Goal: Task Accomplishment & Management: Complete application form

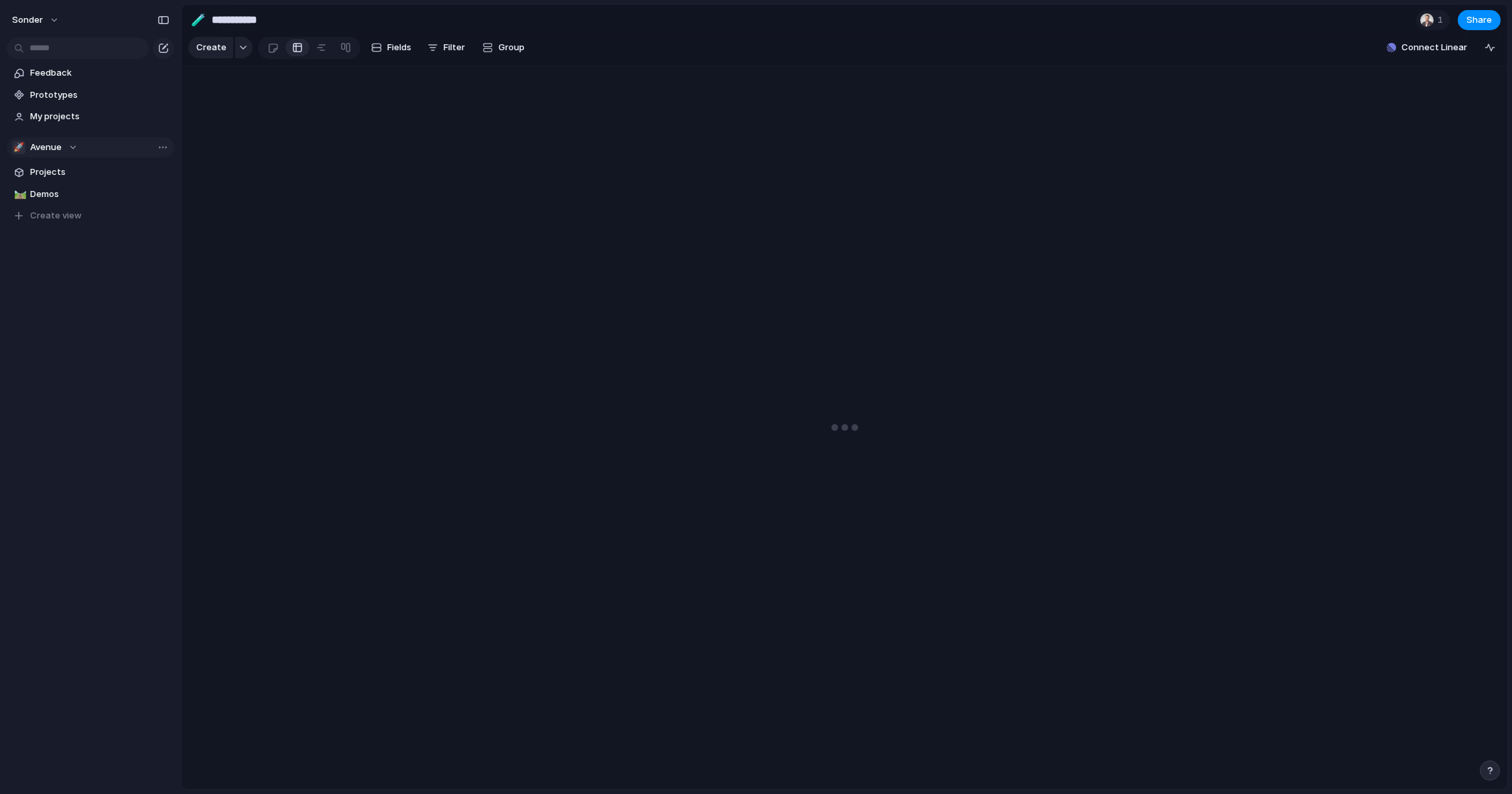
click at [57, 149] on span "Avenue" at bounding box center [46, 148] width 31 height 14
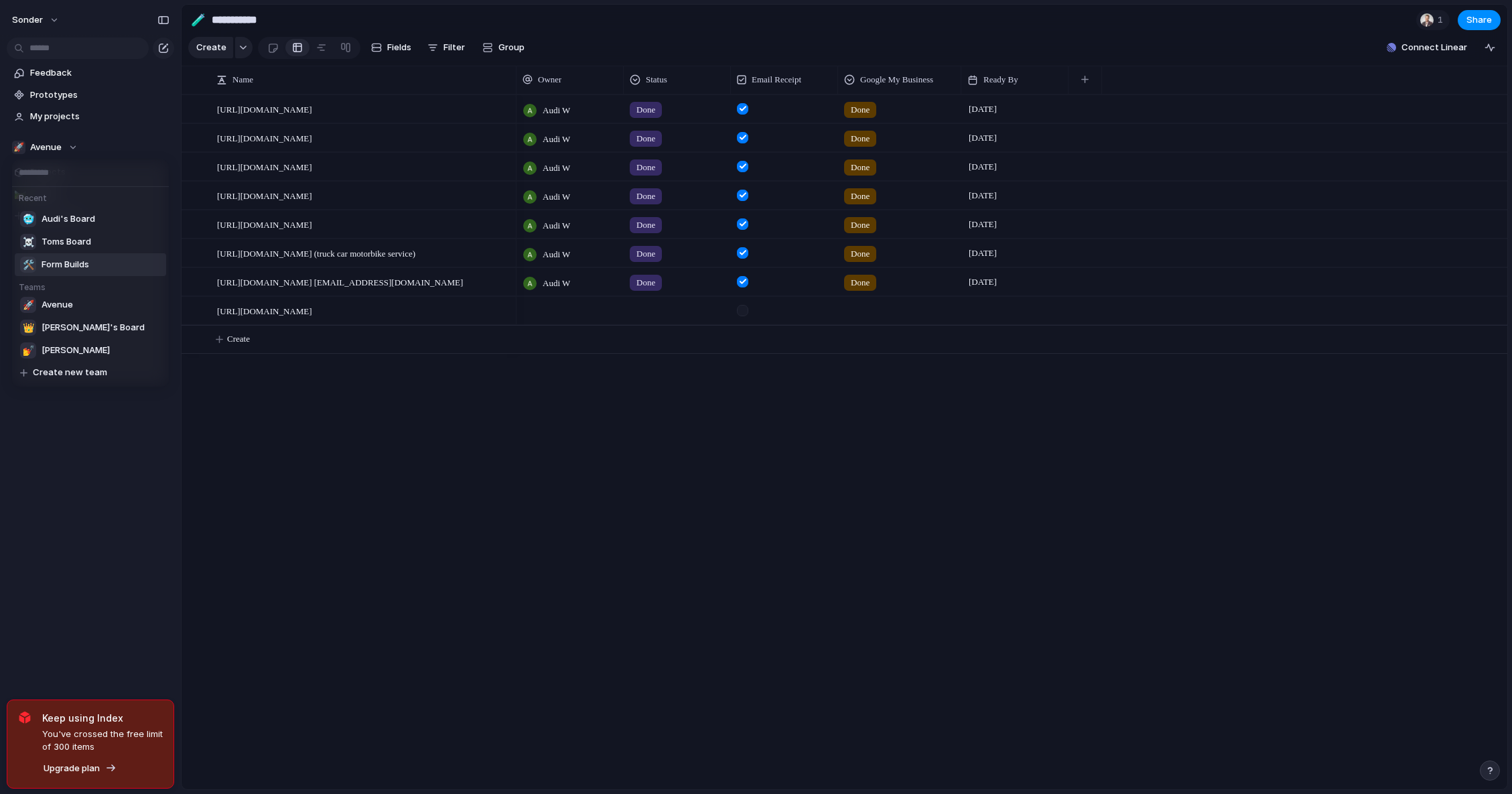
click at [80, 272] on div "🛠️ Form Builds" at bounding box center [55, 265] width 69 height 16
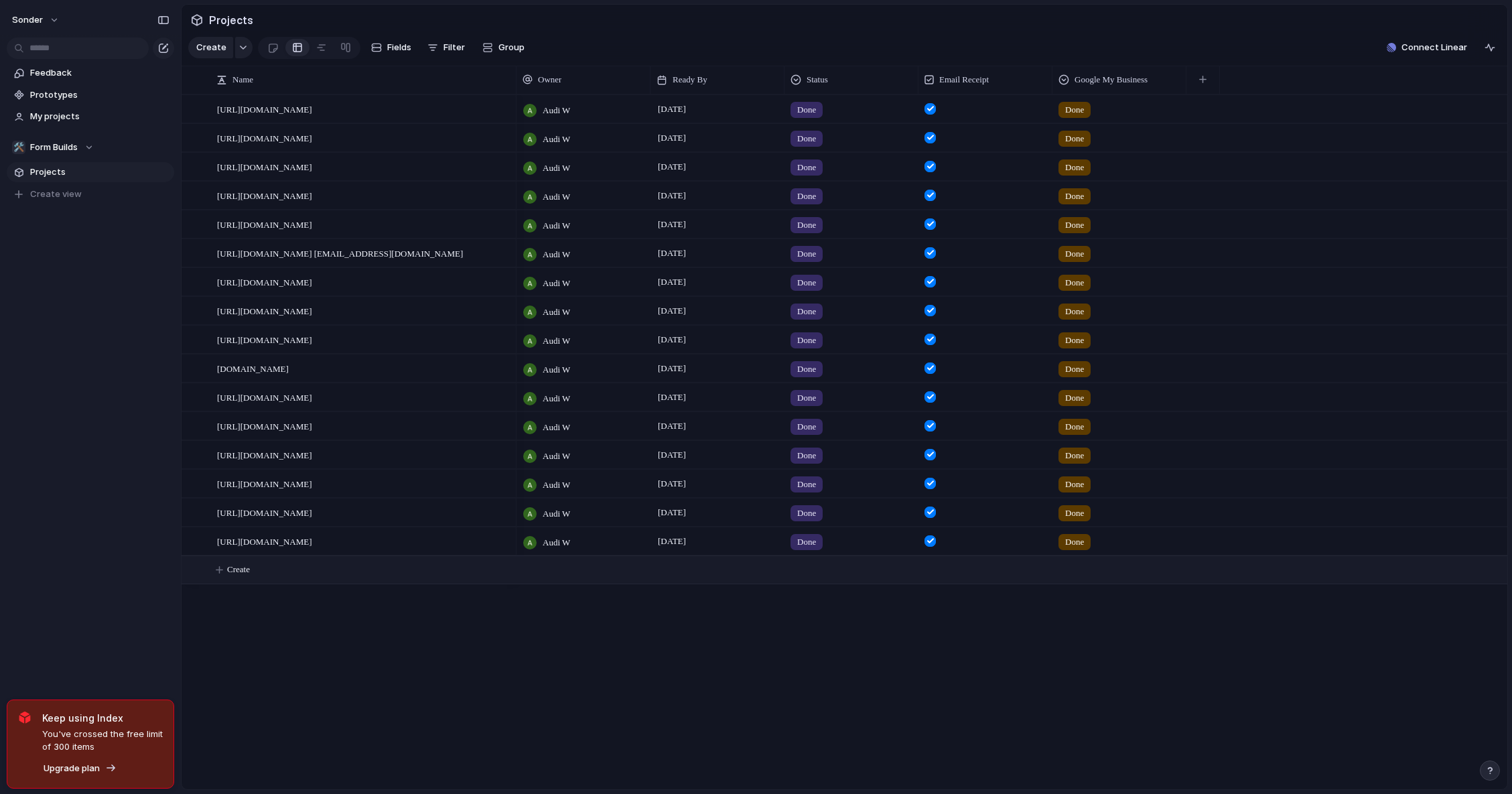
click at [291, 573] on button "Create" at bounding box center [862, 570] width 1333 height 27
click at [1207, 90] on button "button" at bounding box center [1203, 80] width 27 height 24
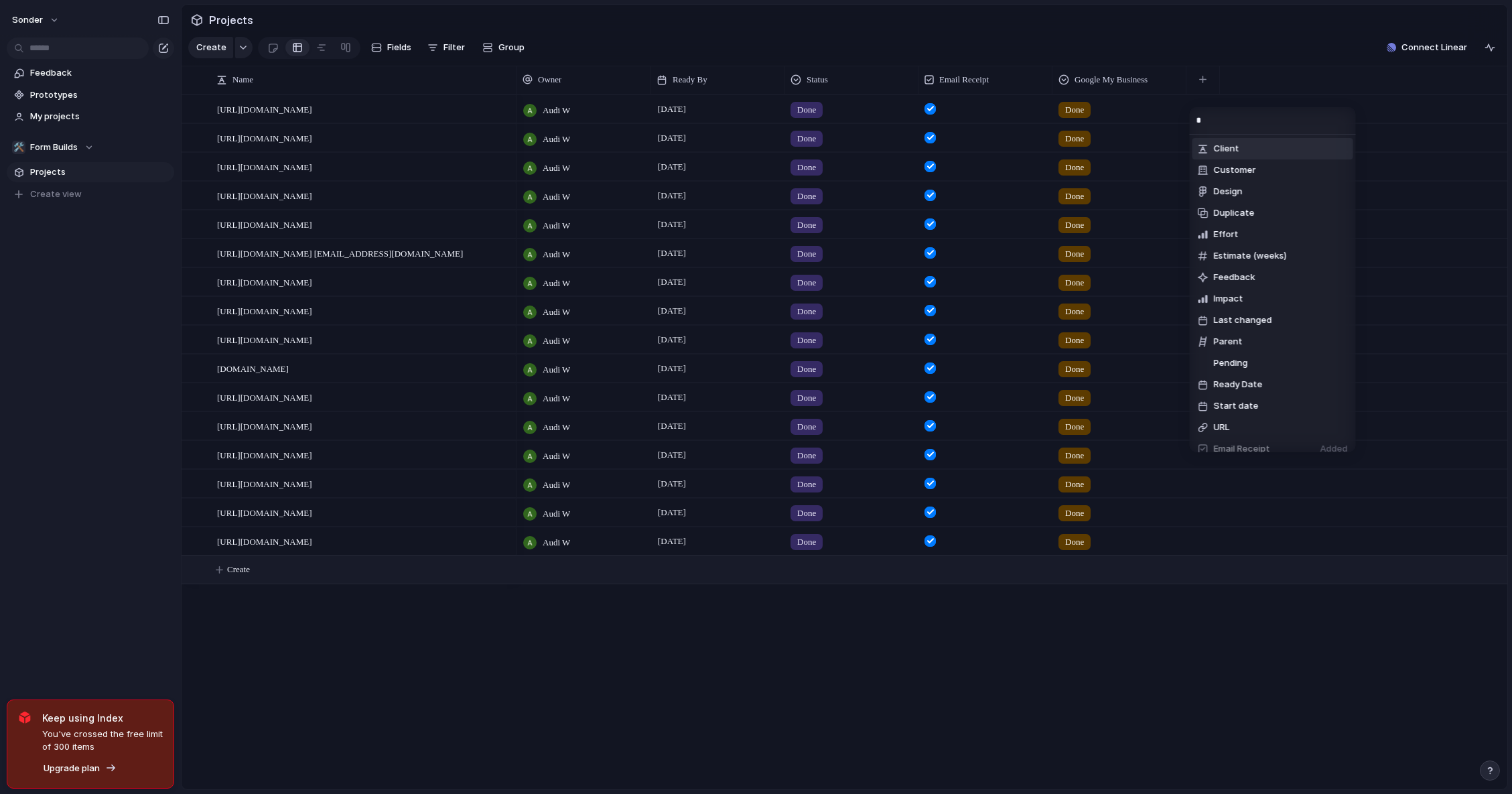
type input "**"
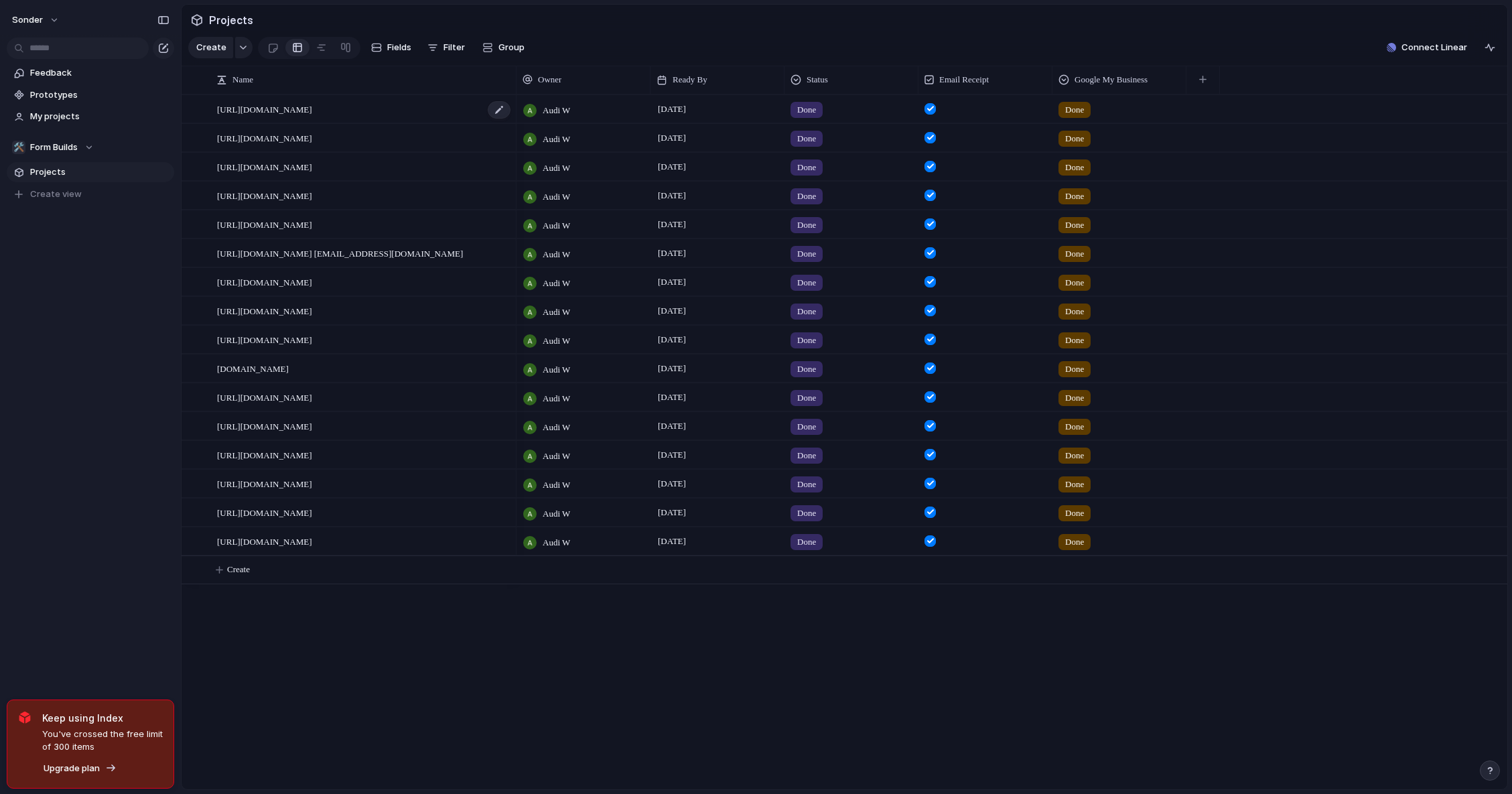
click at [345, 123] on div "[URL][DOMAIN_NAME]" at bounding box center [364, 109] width 295 height 27
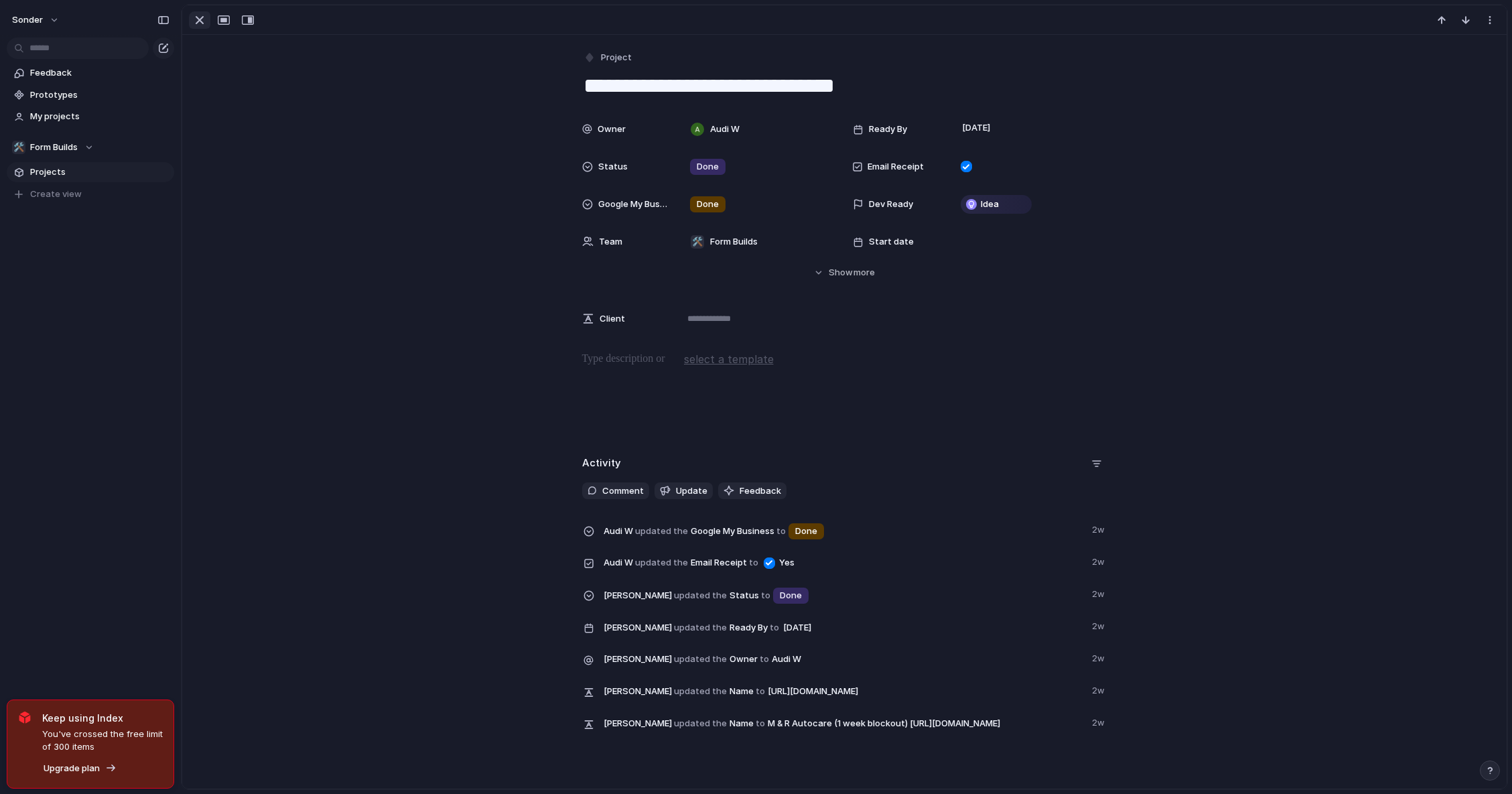
click at [194, 22] on div "button" at bounding box center [200, 20] width 16 height 16
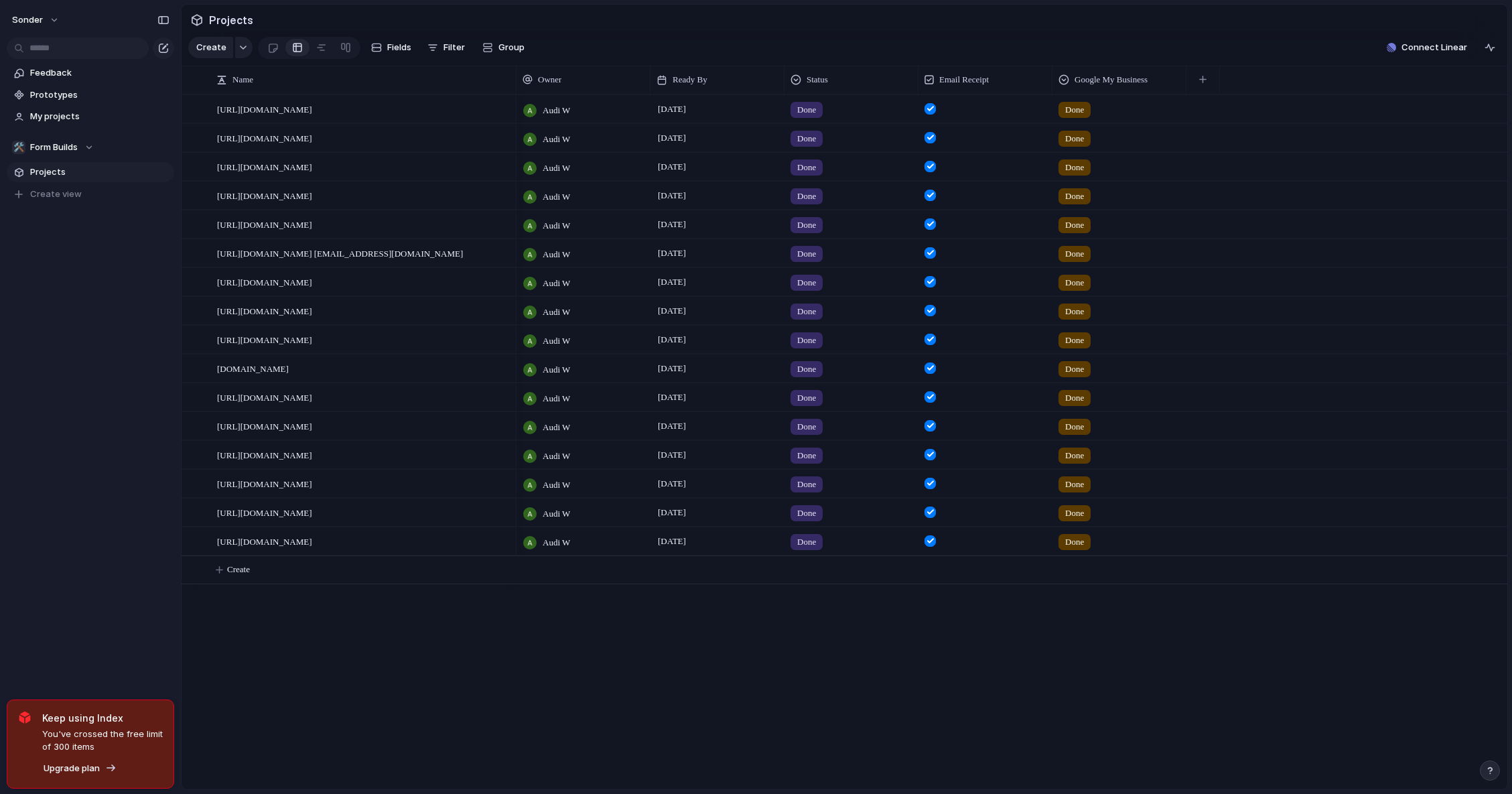
drag, startPoint x: 591, startPoint y: 639, endPoint x: 476, endPoint y: 70, distance: 580.5
click at [491, 57] on main "Projects Create Fields Filter Group Zoom Collapse Connect Linear Press ENTER to…" at bounding box center [844, 397] width 1327 height 786
click at [202, 90] on div at bounding box center [194, 80] width 24 height 28
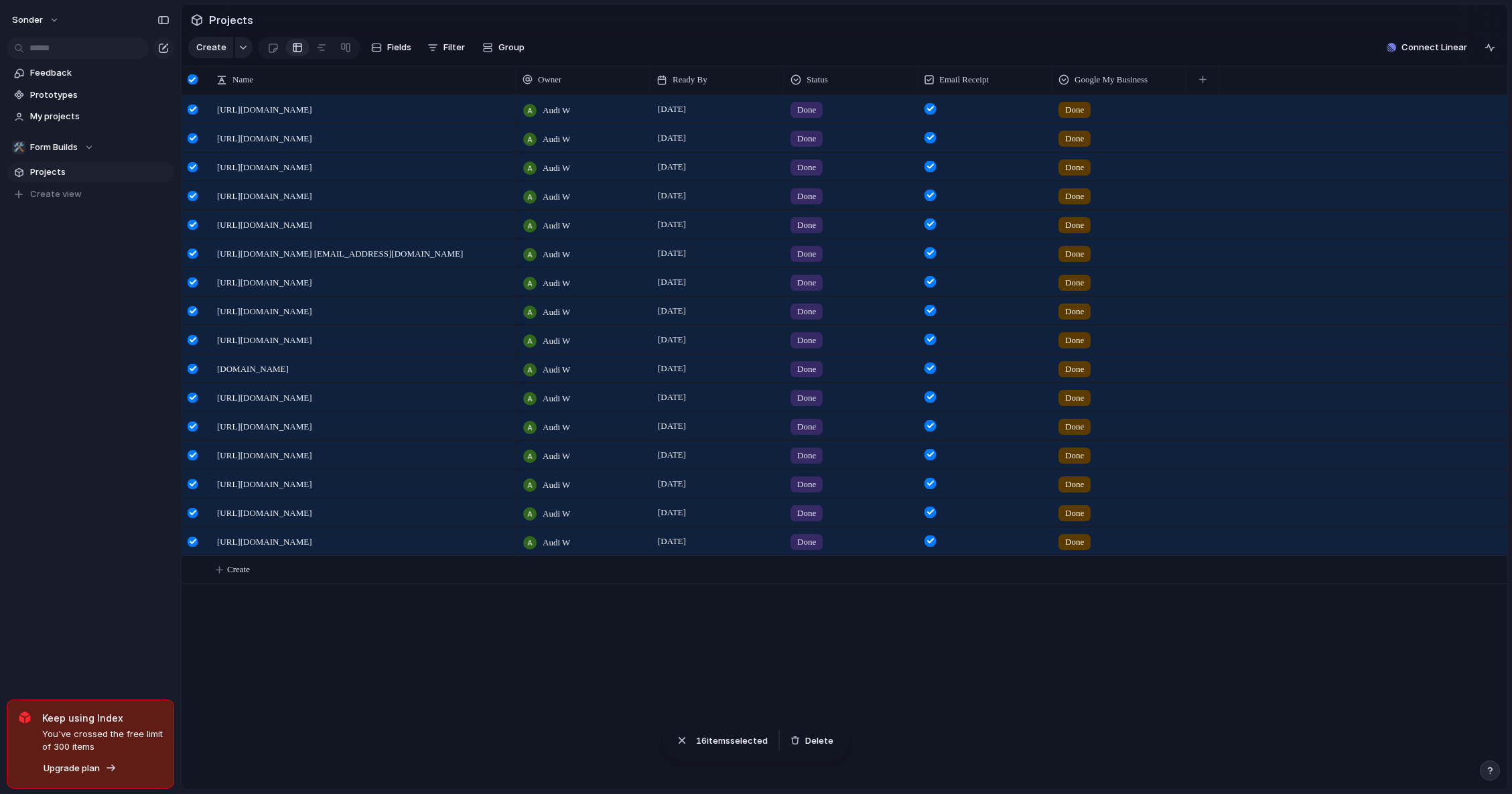
click at [195, 84] on div at bounding box center [192, 79] width 10 height 10
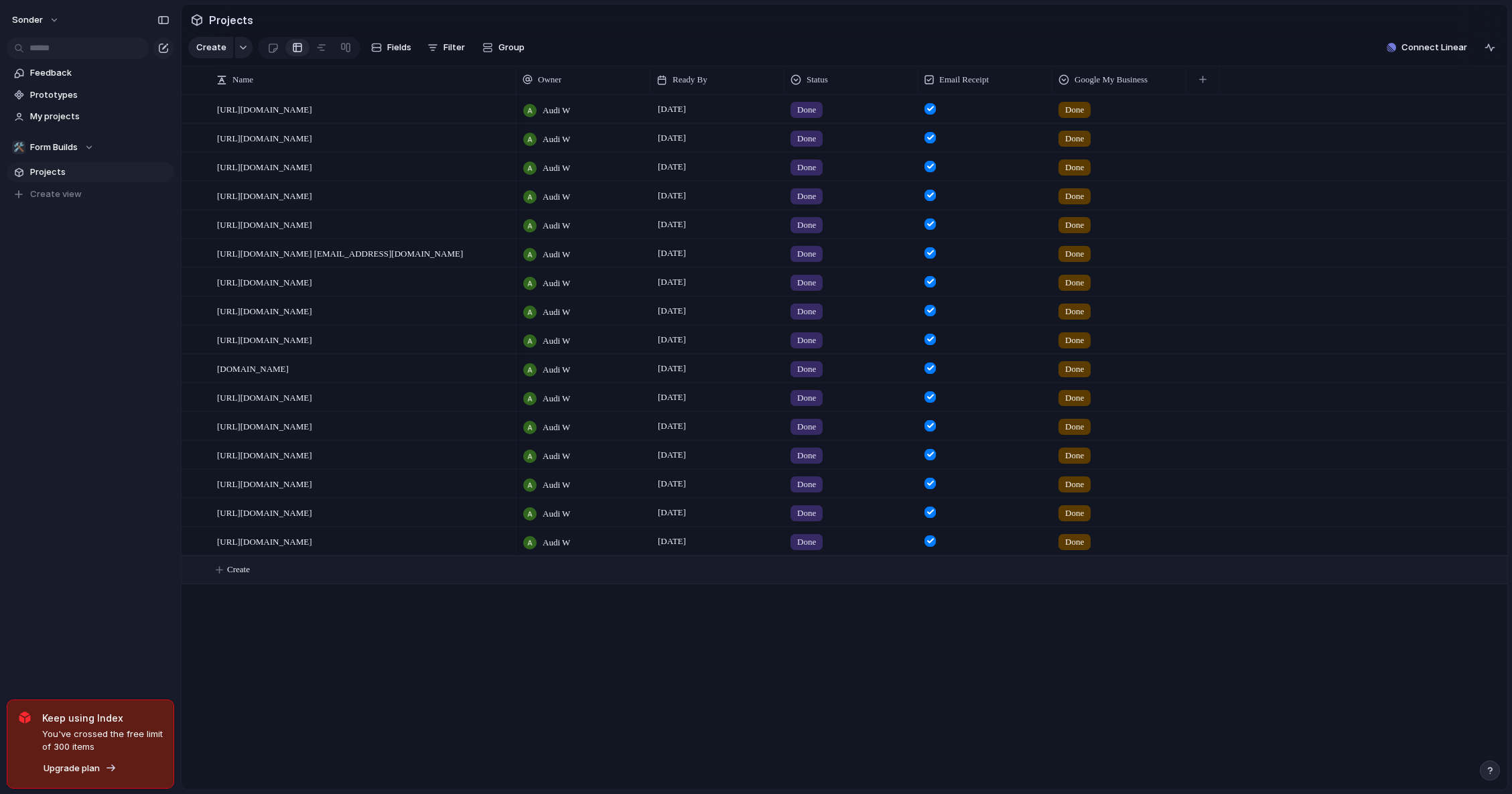
click at [300, 579] on button "Create" at bounding box center [862, 570] width 1333 height 27
paste textarea "**********"
type textarea "**********"
click at [591, 575] on div at bounding box center [583, 570] width 134 height 27
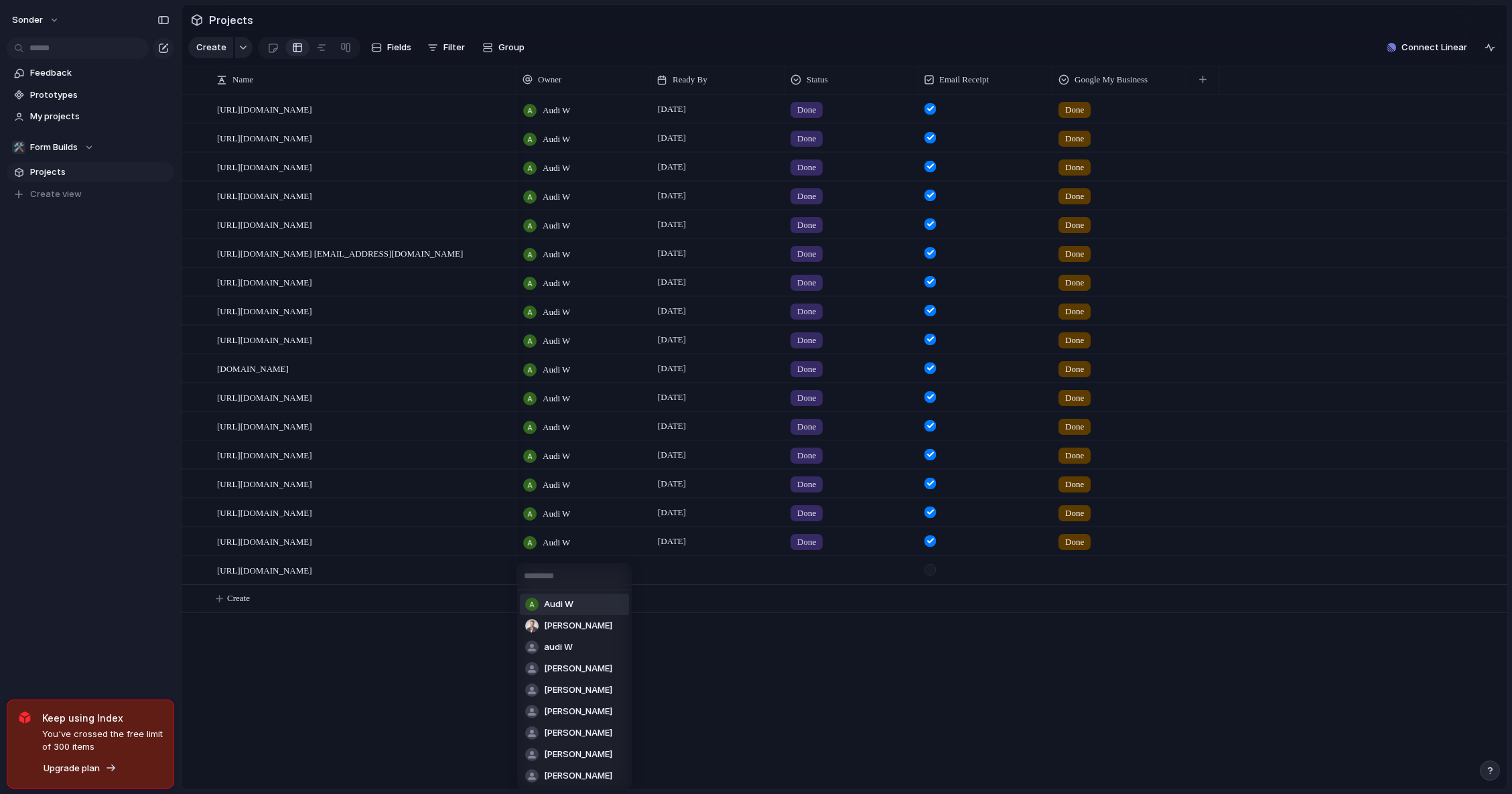
click at [379, 610] on div "Audi W [PERSON_NAME] audi W [PERSON_NAME] [PERSON_NAME] [PERSON_NAME] [PERSON_N…" at bounding box center [756, 397] width 1512 height 794
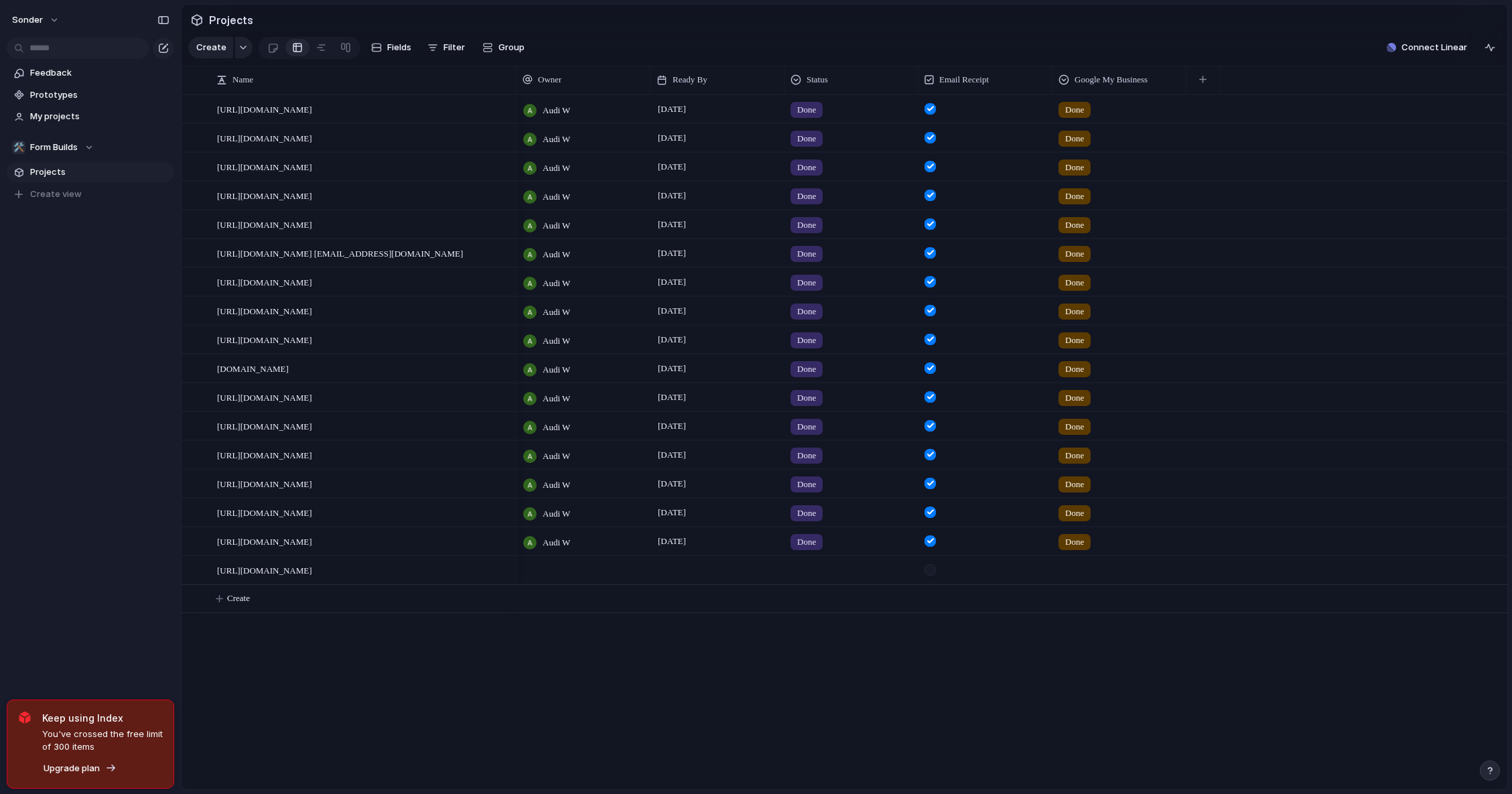
click at [365, 625] on div "[URL][DOMAIN_NAME] [URL][DOMAIN_NAME] [URL][DOMAIN_NAME] [URL][DOMAIN_NAME] [UR…" at bounding box center [844, 442] width 1326 height 695
click at [281, 612] on button "Create" at bounding box center [862, 599] width 1333 height 27
paste textarea "**********"
type textarea "**********"
paste textarea "**********"
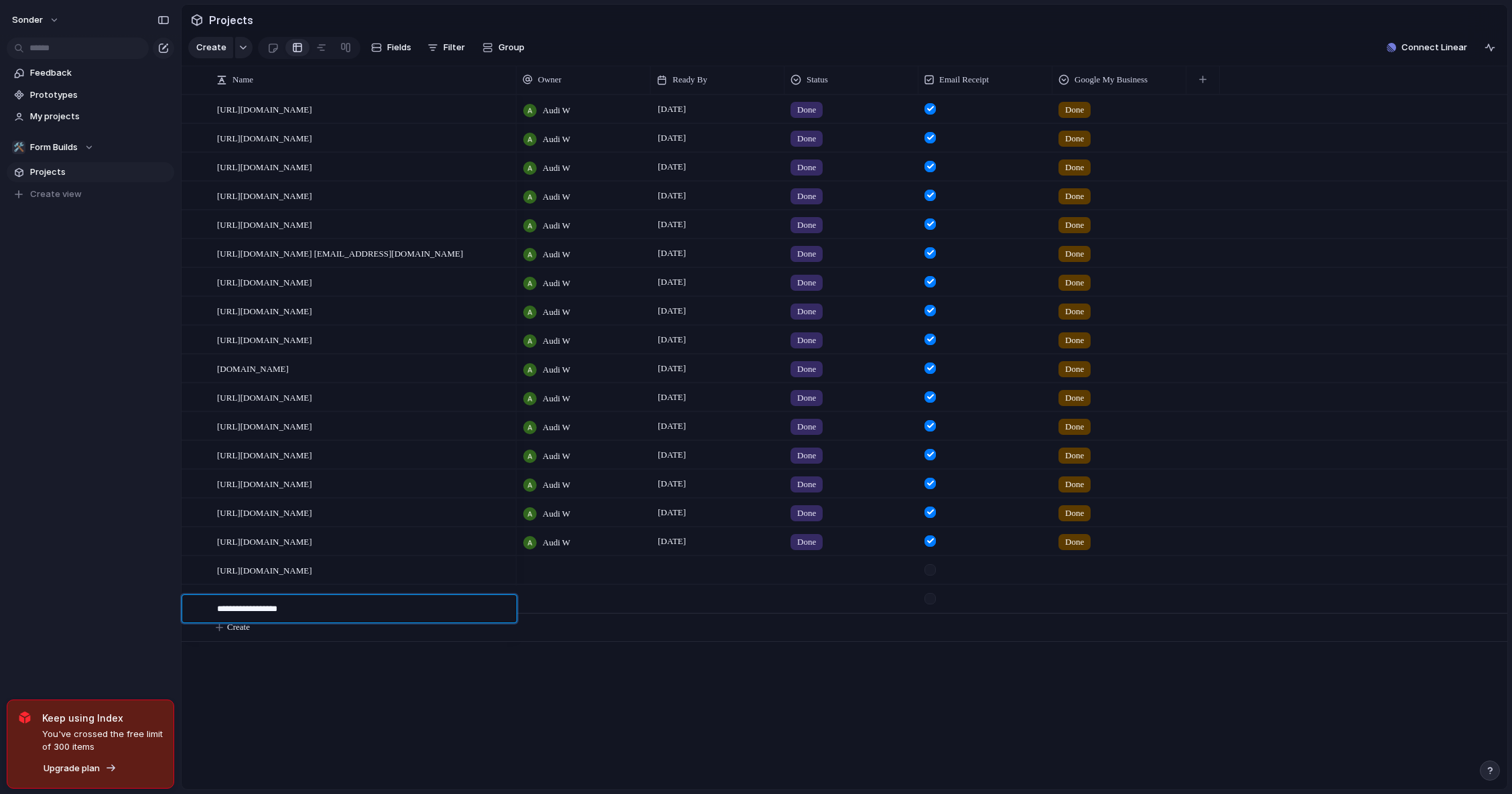
type textarea "**********"
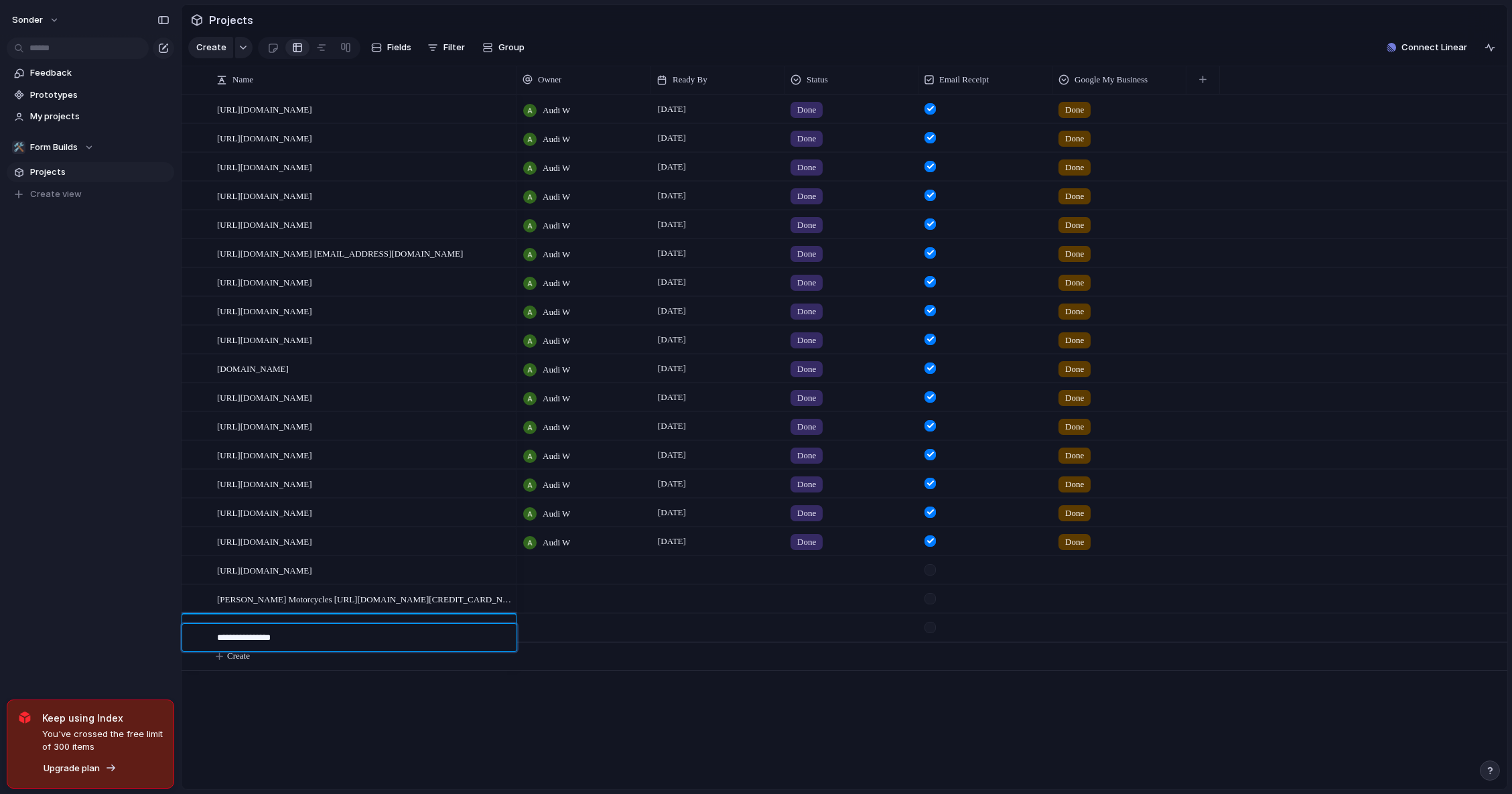
paste textarea "**********"
type textarea "**********"
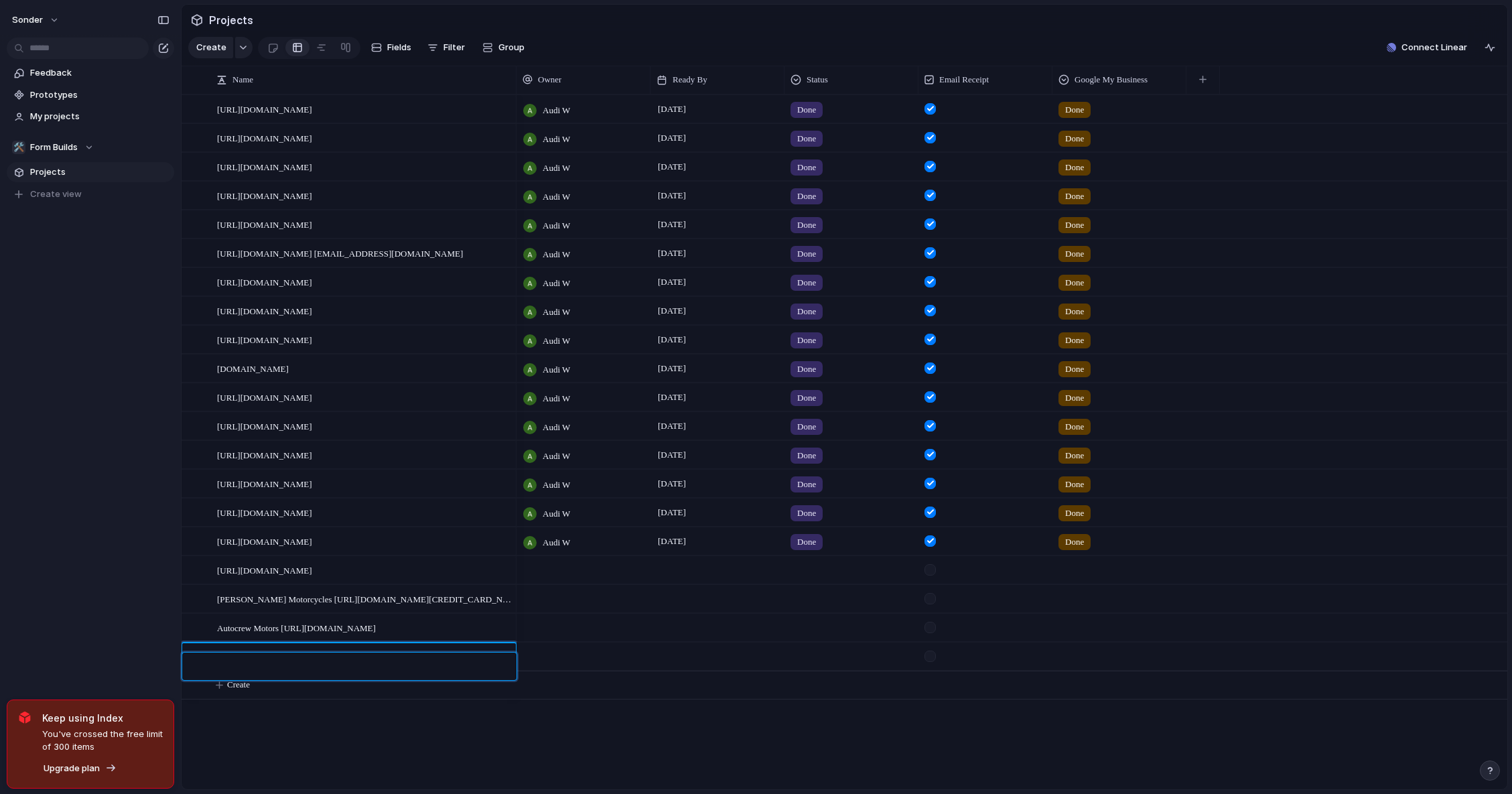
click at [288, 675] on textarea at bounding box center [362, 668] width 290 height 17
type textarea "**********"
click at [565, 574] on div at bounding box center [583, 570] width 134 height 27
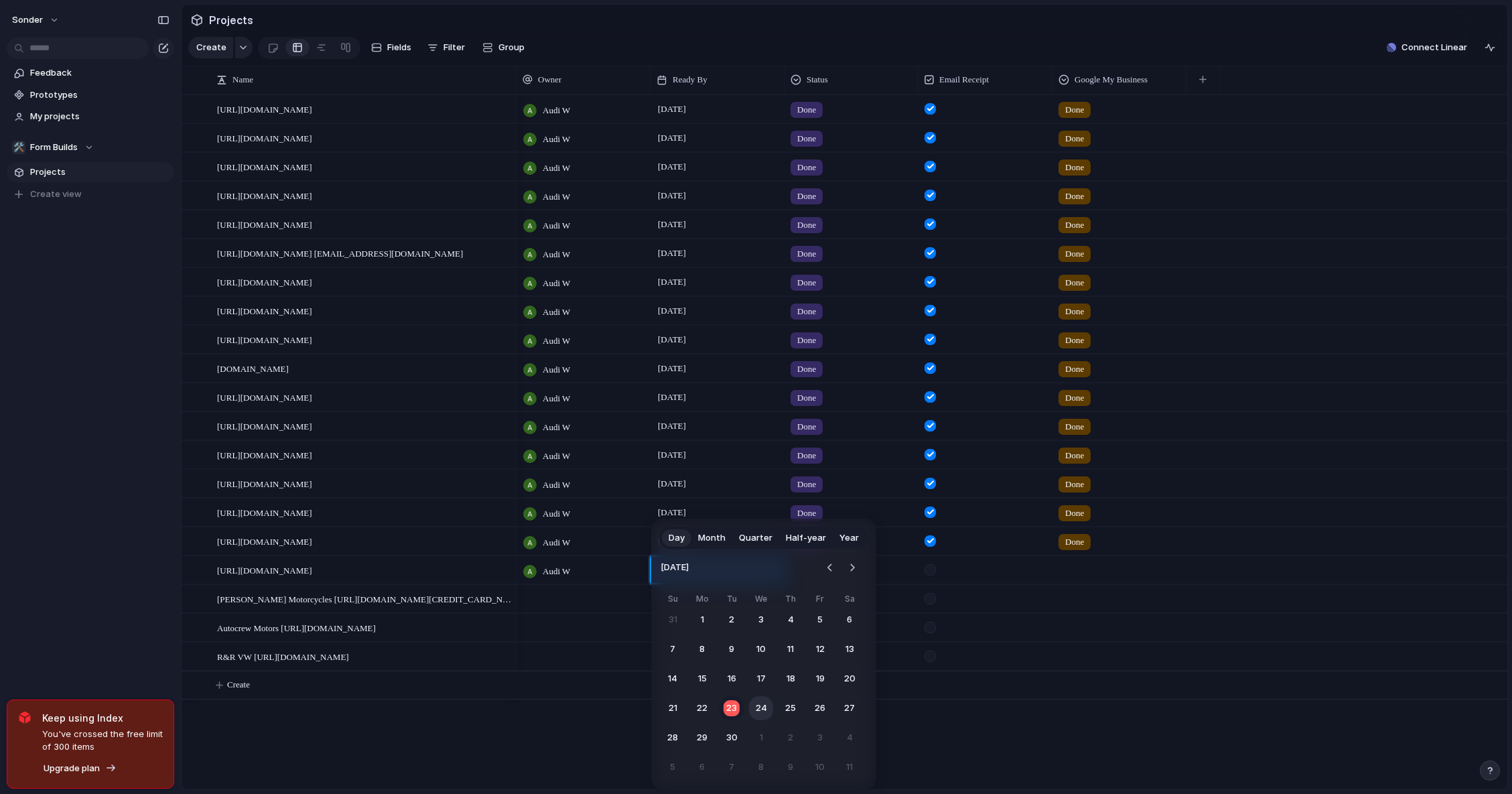
click at [760, 704] on button "24" at bounding box center [760, 708] width 24 height 24
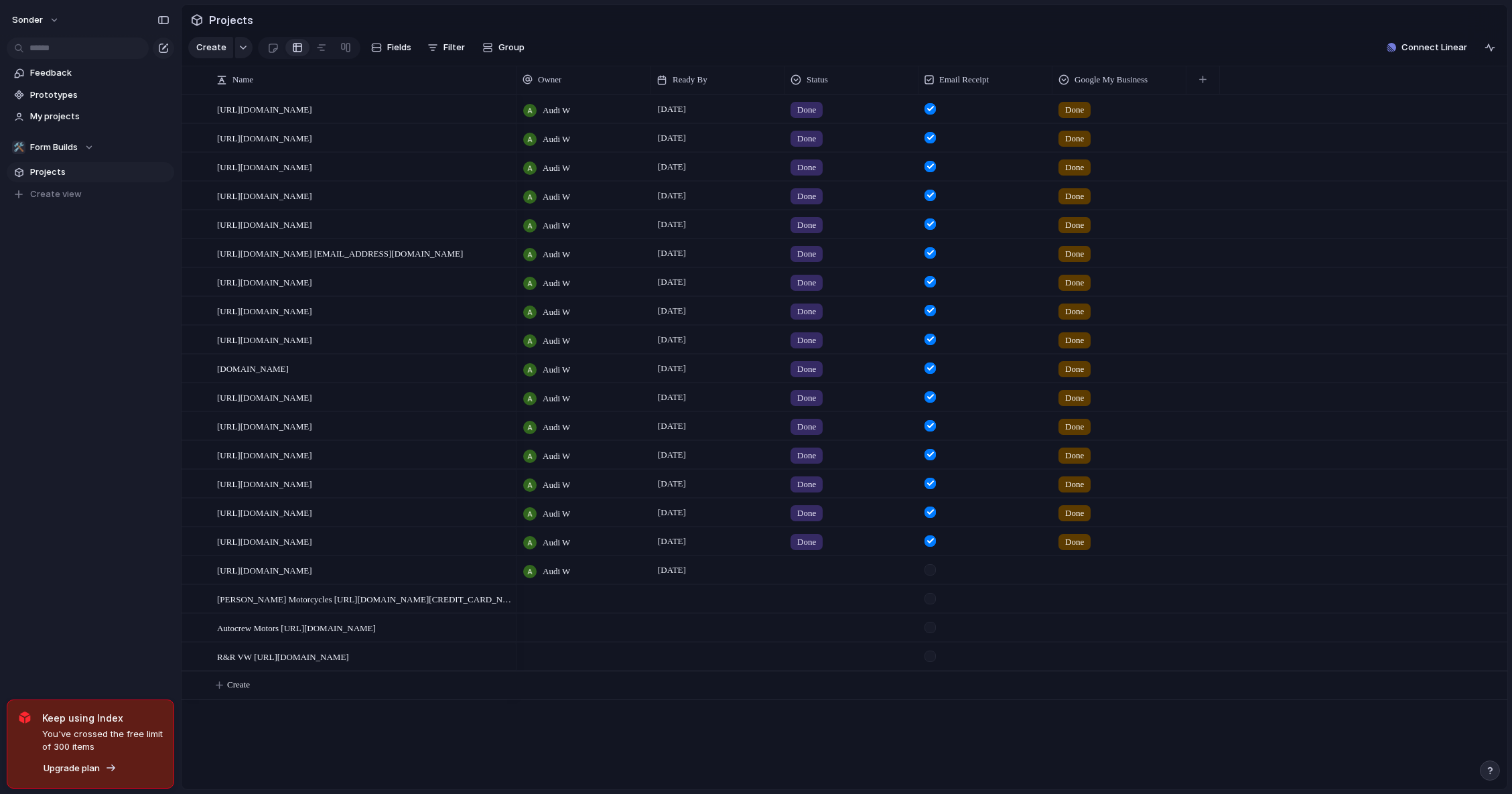
click at [757, 579] on div "[DATE]" at bounding box center [717, 568] width 133 height 22
click at [686, 579] on span "[DATE]" at bounding box center [671, 570] width 35 height 16
click at [724, 593] on div at bounding box center [717, 589] width 133 height 7
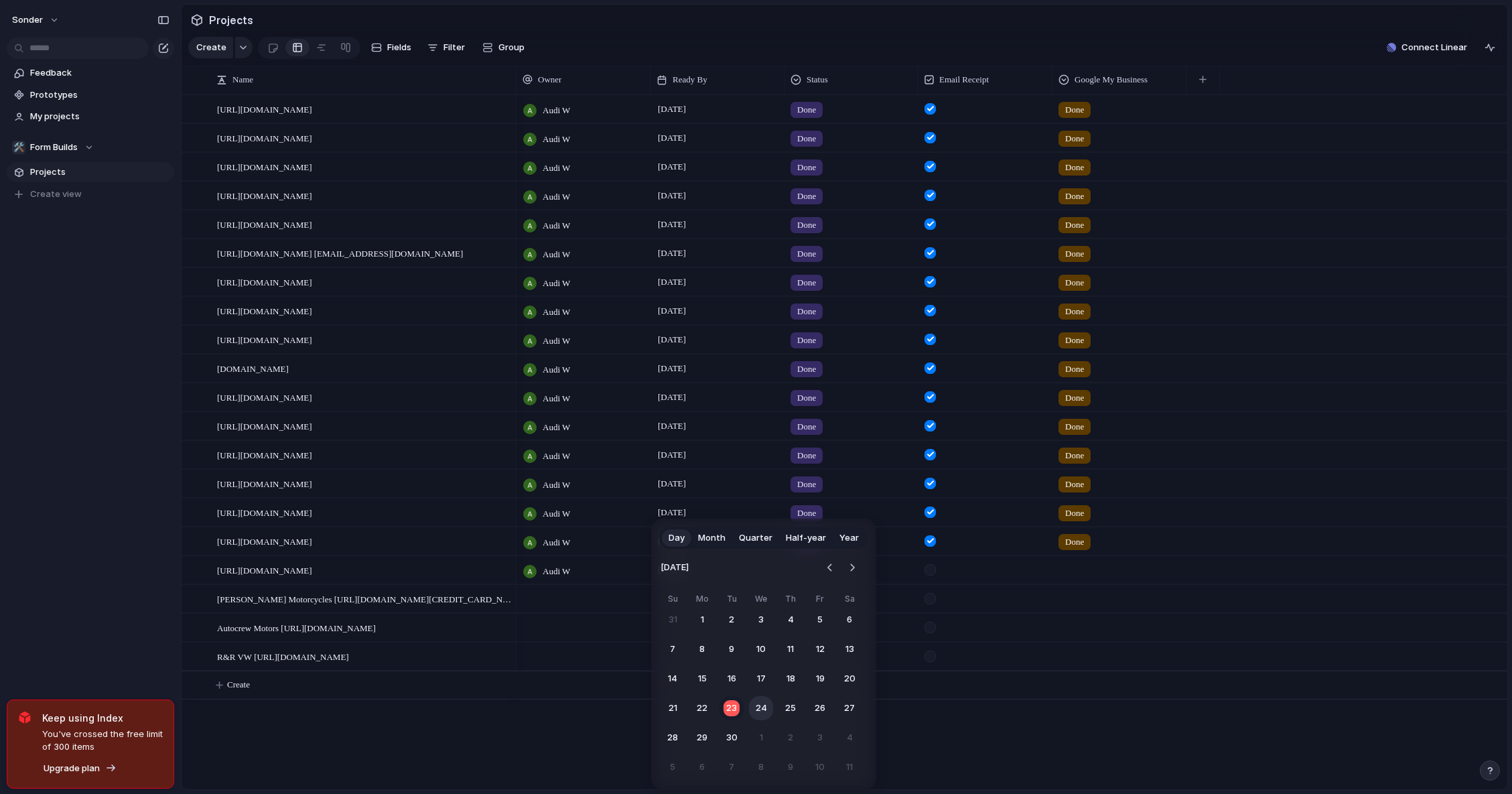
click at [761, 703] on button "24" at bounding box center [760, 708] width 24 height 24
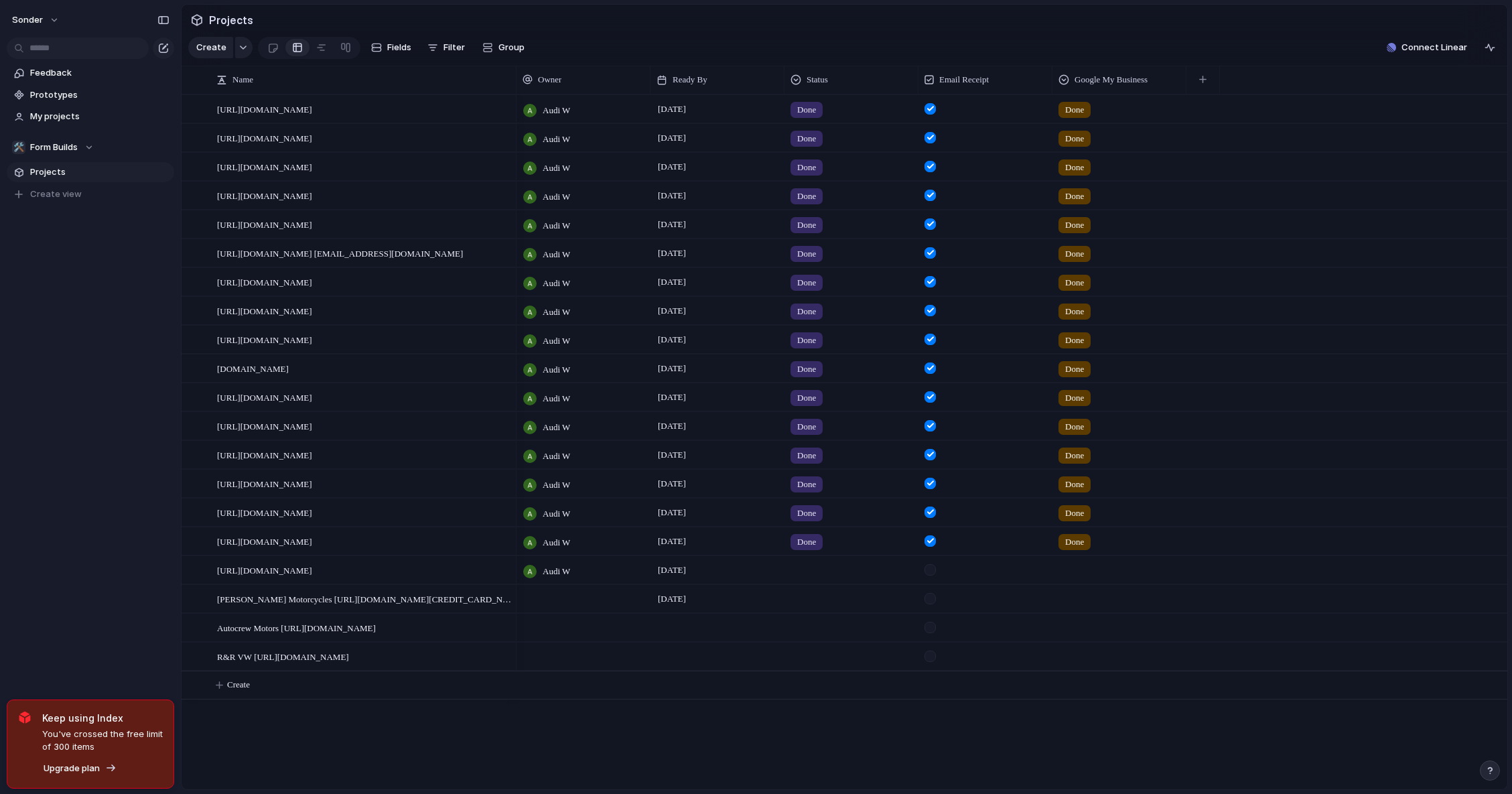
click at [685, 640] on div at bounding box center [717, 627] width 134 height 27
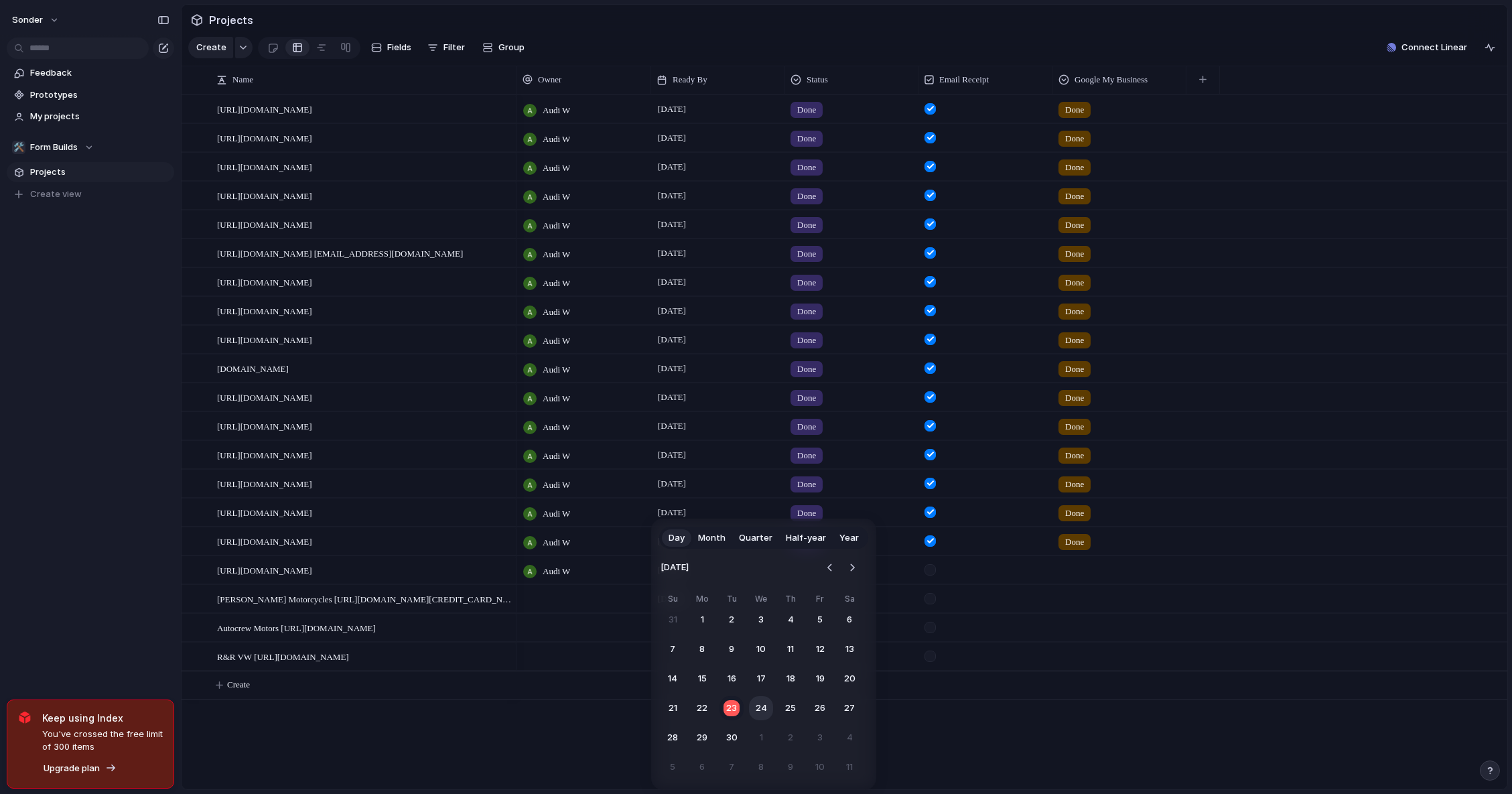
click at [751, 705] on button "24" at bounding box center [760, 708] width 24 height 24
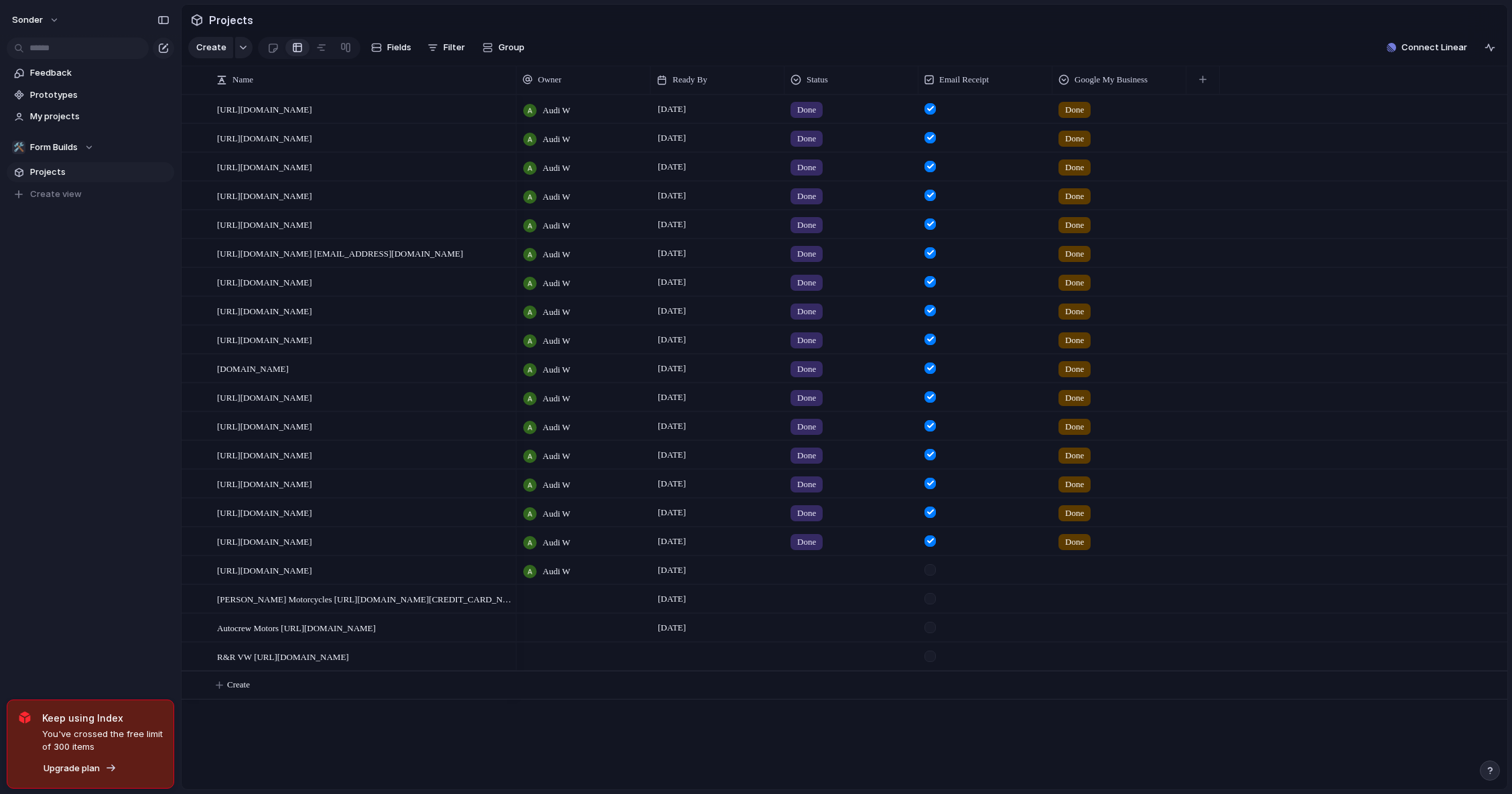
click at [703, 668] on div at bounding box center [717, 656] width 134 height 27
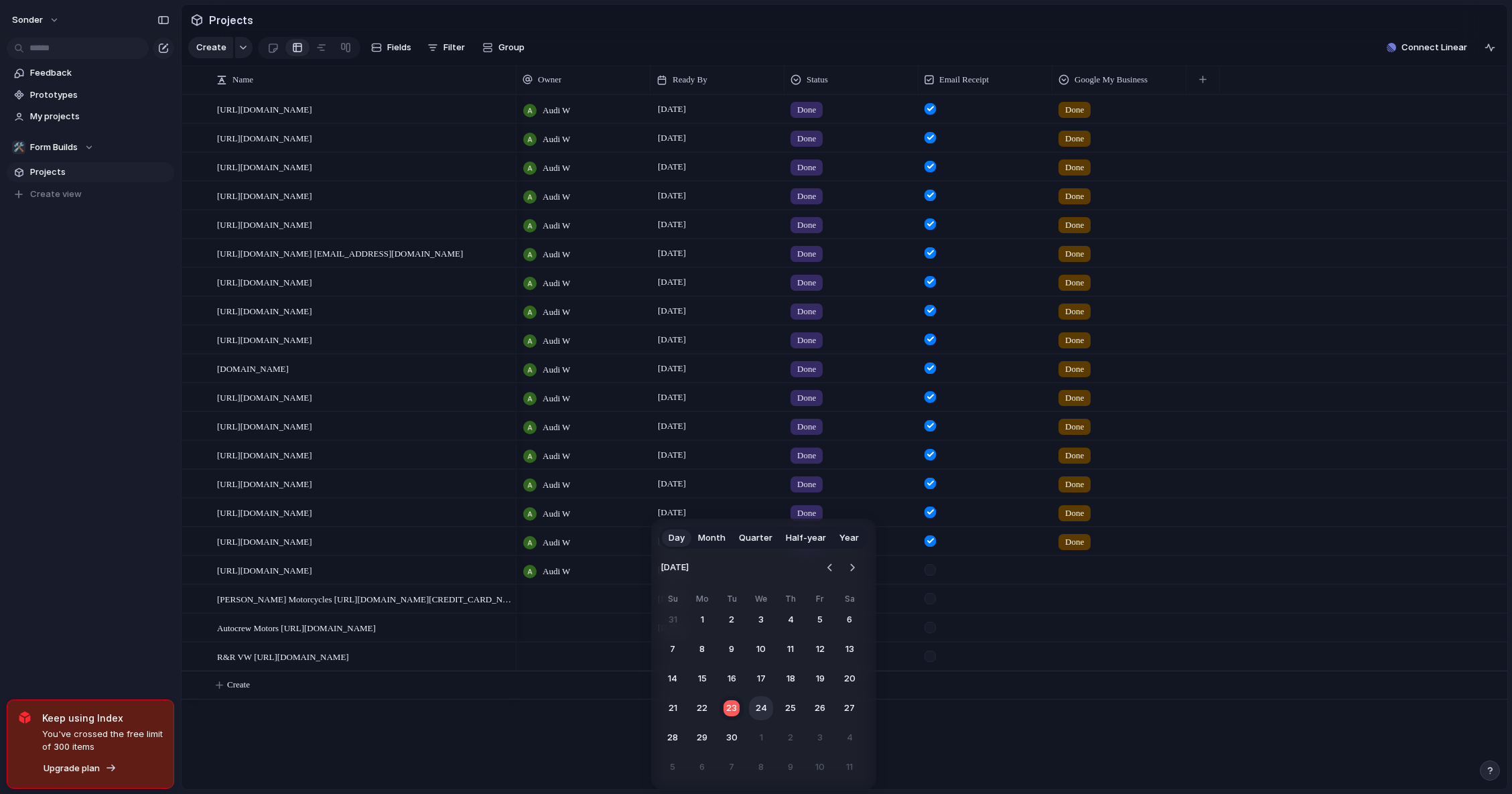
click at [768, 708] on button "24" at bounding box center [760, 708] width 24 height 24
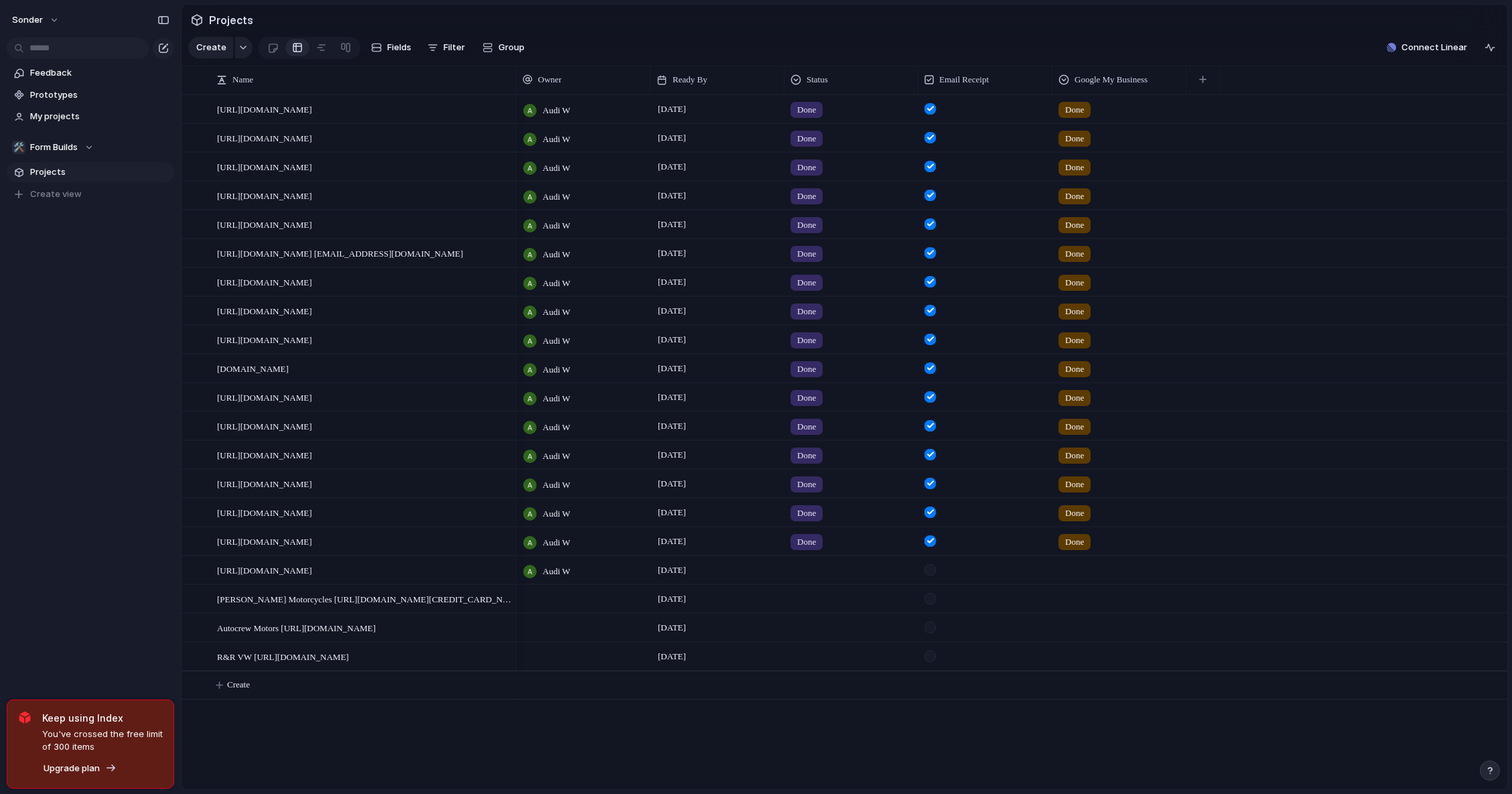
click at [572, 605] on div at bounding box center [583, 599] width 134 height 27
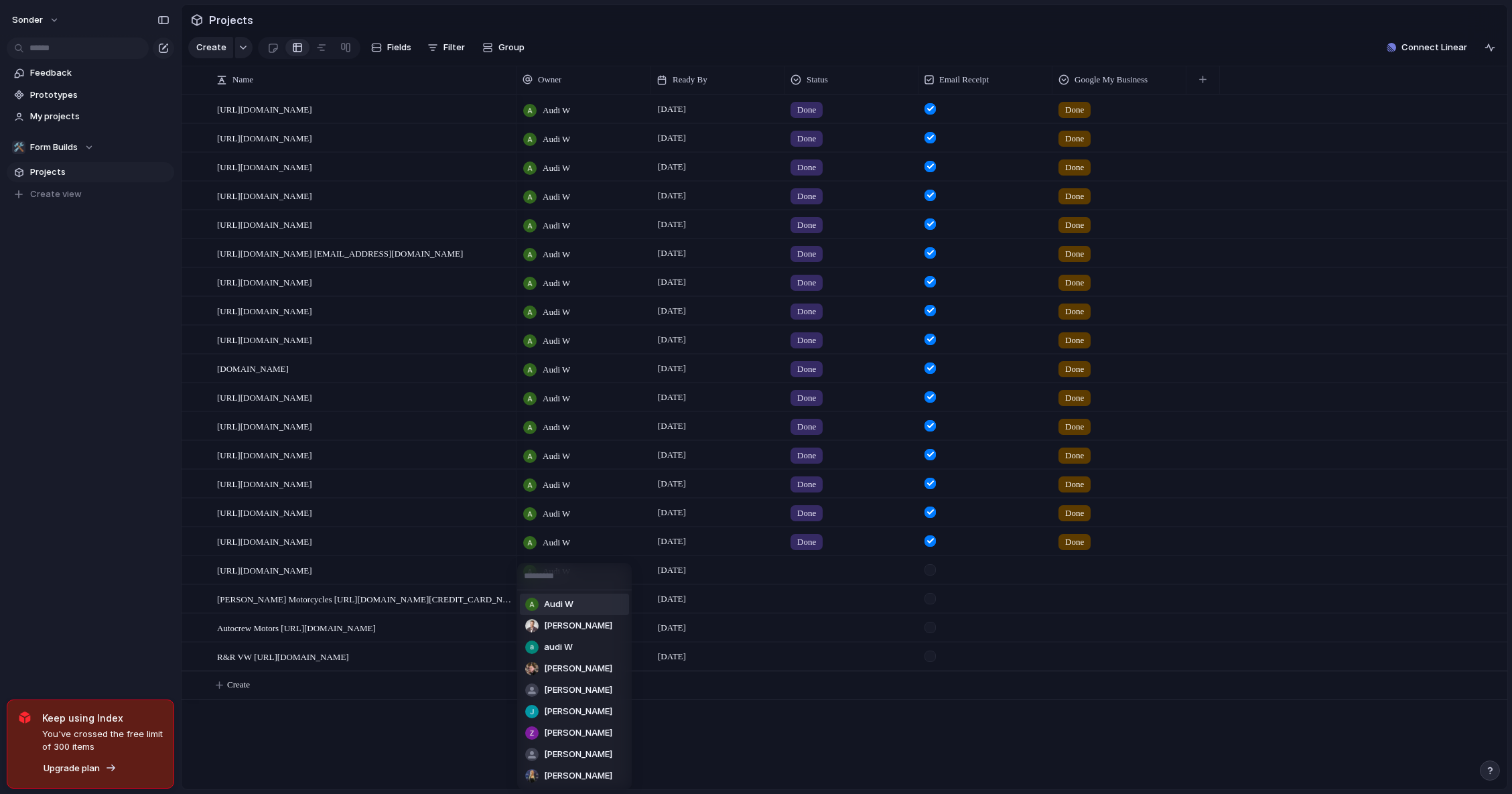
drag, startPoint x: 580, startPoint y: 610, endPoint x: 577, endPoint y: 621, distance: 11.4
click at [580, 610] on li "Audi W" at bounding box center [574, 604] width 109 height 22
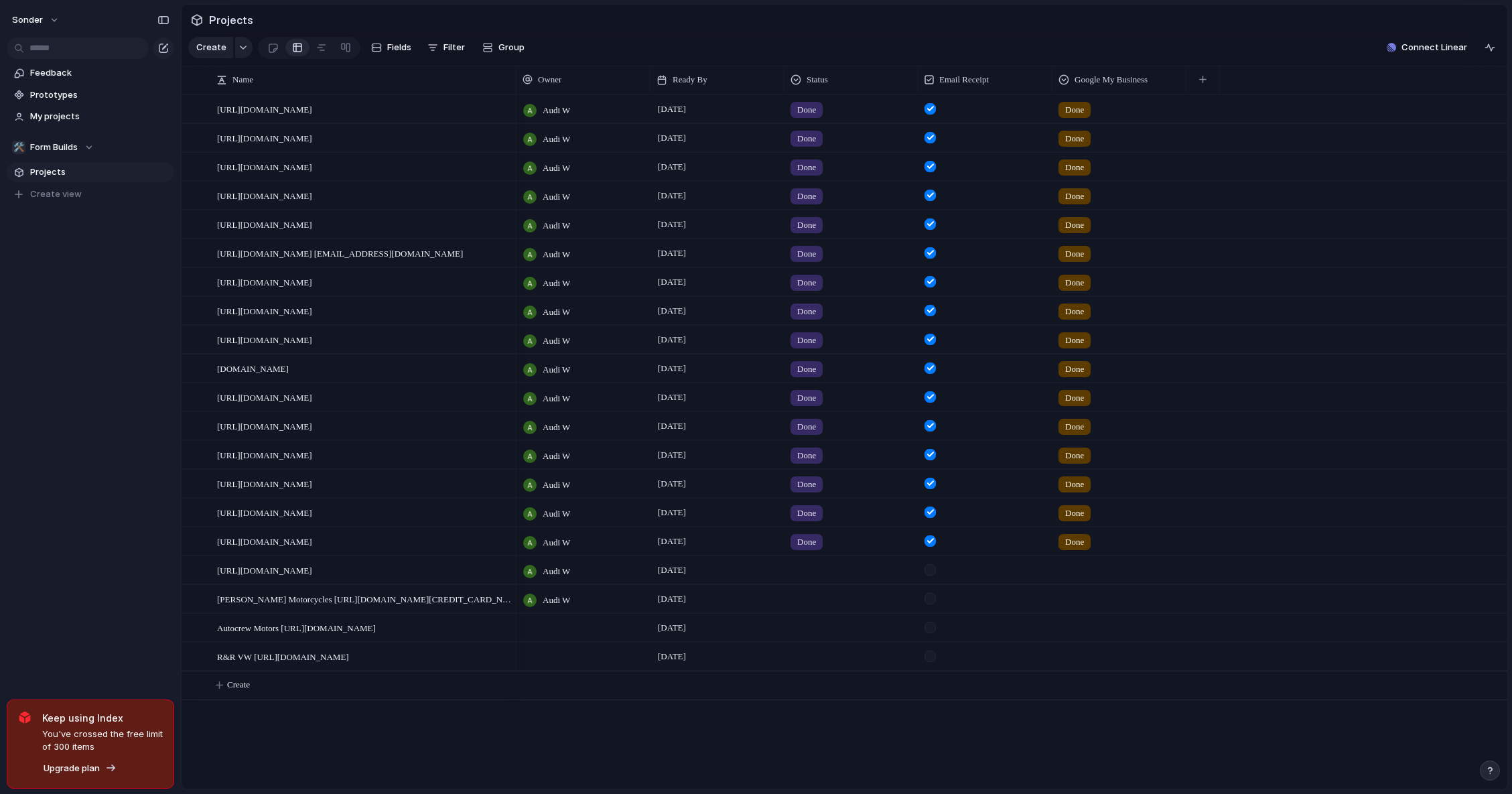
click at [576, 641] on div at bounding box center [583, 627] width 134 height 27
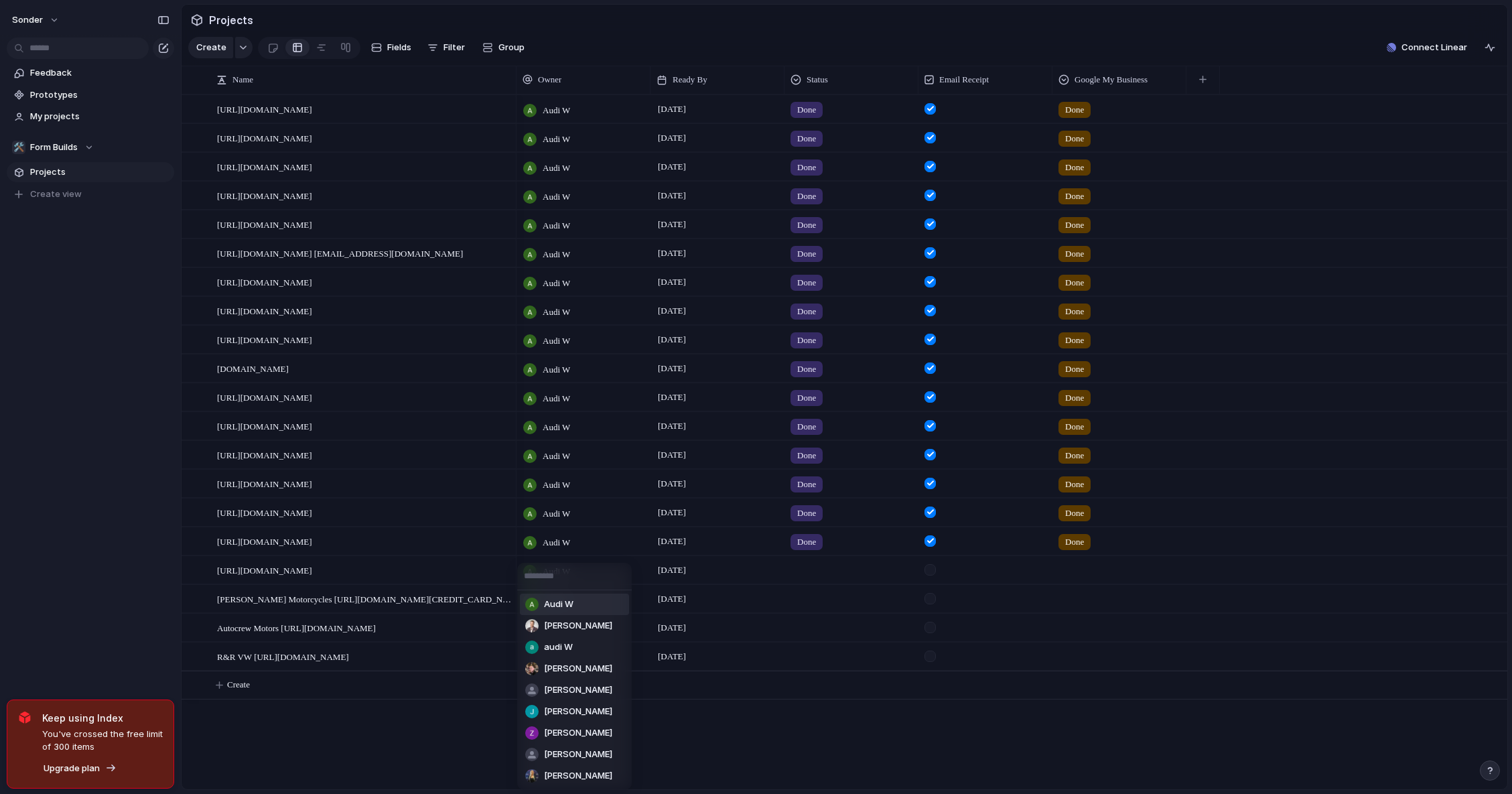
drag, startPoint x: 567, startPoint y: 605, endPoint x: 563, endPoint y: 622, distance: 17.5
click at [567, 605] on span "Audi W" at bounding box center [558, 604] width 29 height 14
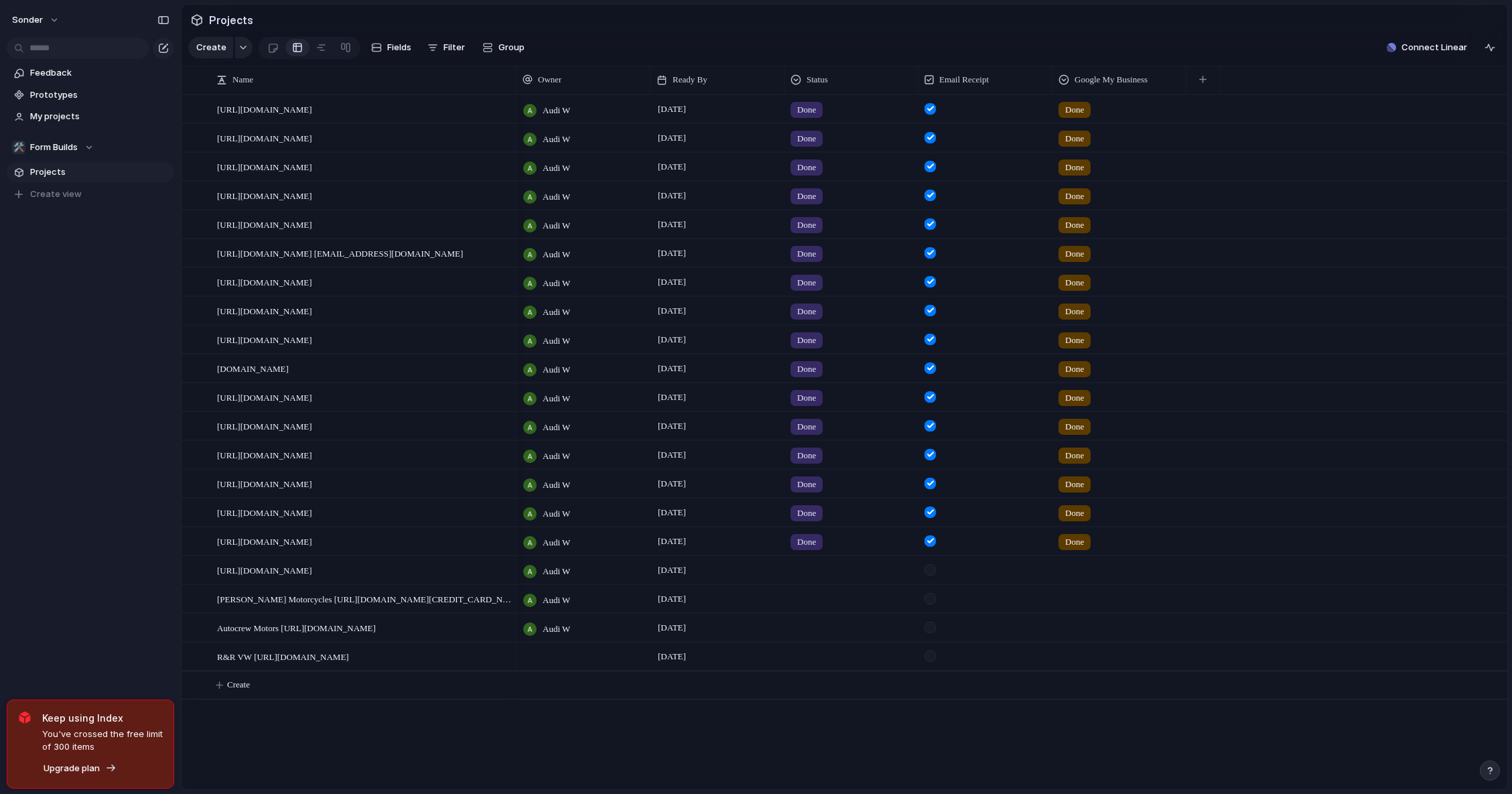
click at [568, 666] on div at bounding box center [583, 656] width 134 height 27
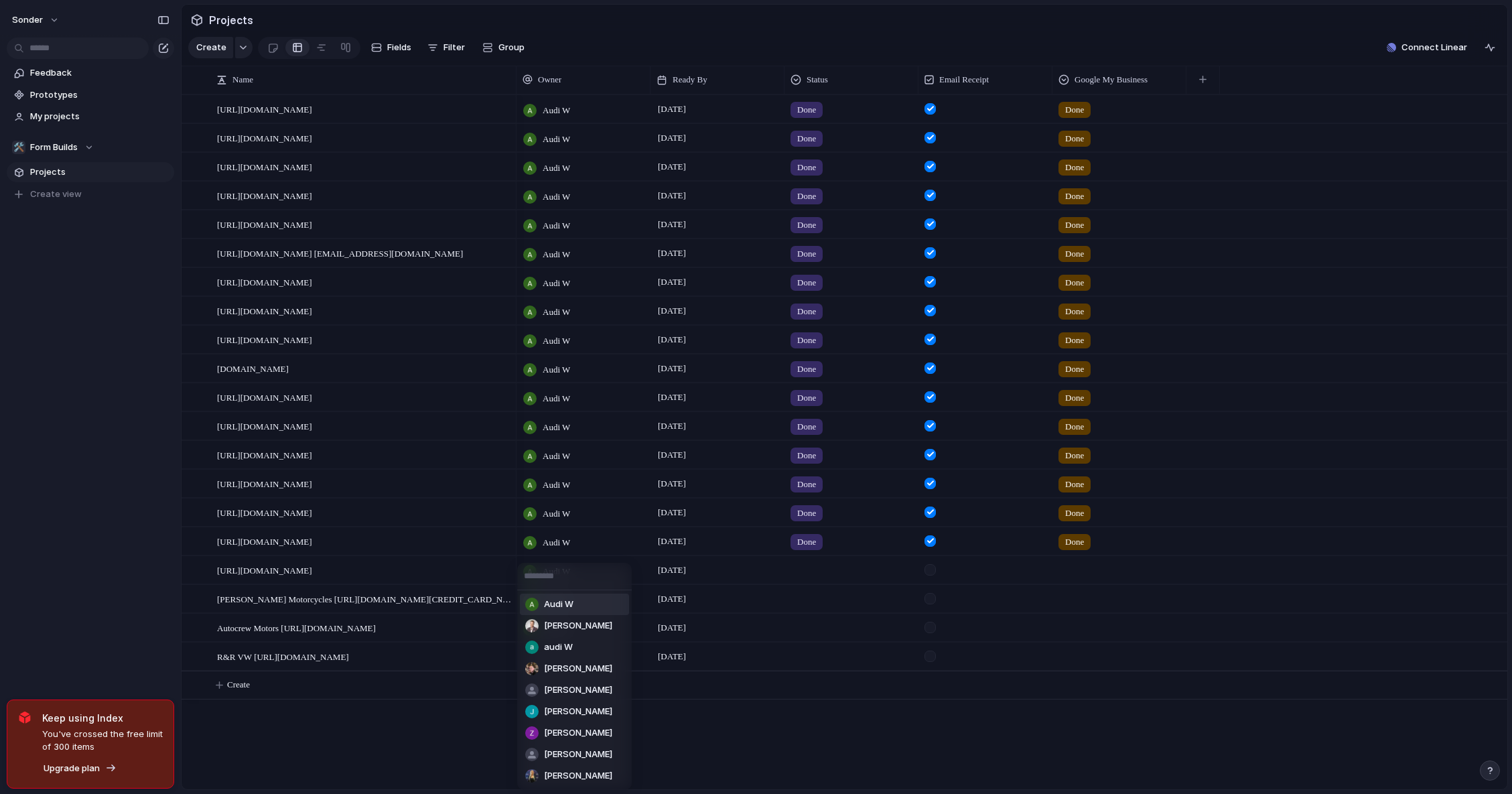
click at [567, 602] on span "Audi W" at bounding box center [558, 604] width 29 height 14
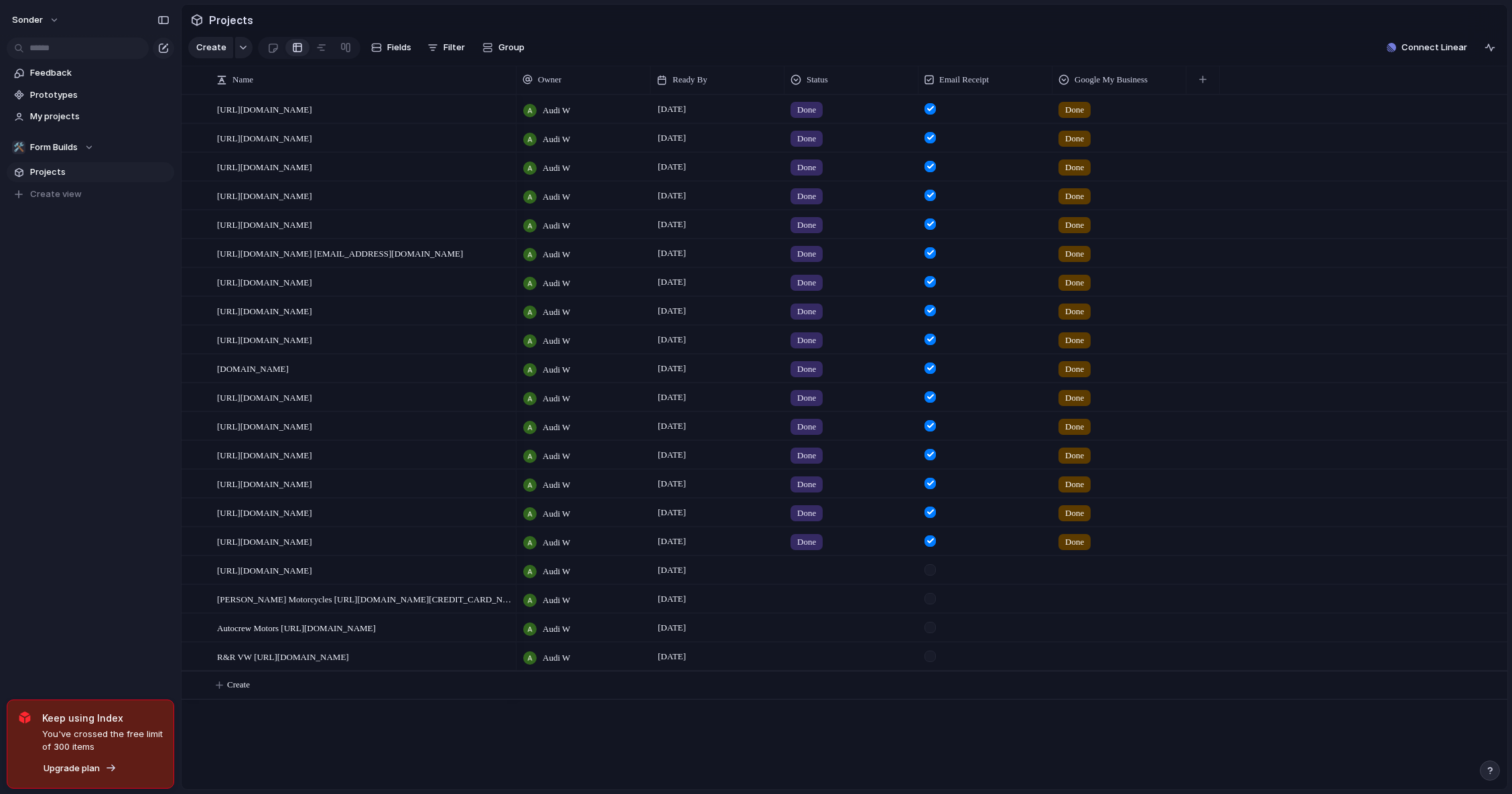
click at [815, 579] on div at bounding box center [851, 568] width 133 height 22
click at [824, 655] on div "Done" at bounding box center [811, 659] width 35 height 16
click at [903, 496] on div "Live Done In progress hold No Status" at bounding box center [756, 397] width 1512 height 794
click at [814, 608] on div at bounding box center [851, 597] width 133 height 22
click at [819, 683] on span "Done" at bounding box center [811, 688] width 22 height 14
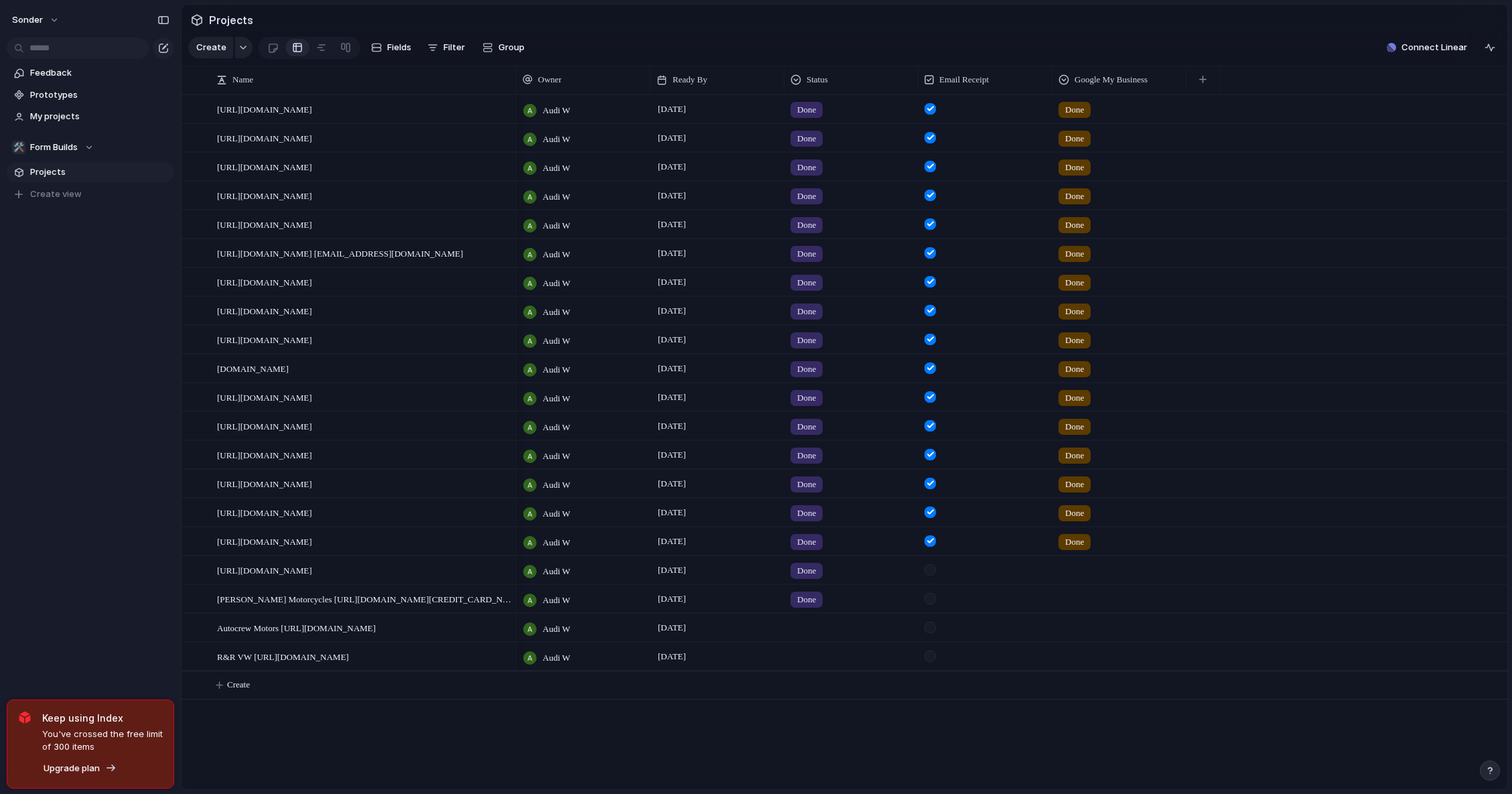
click at [819, 636] on div at bounding box center [851, 625] width 133 height 22
click at [817, 708] on div "Done" at bounding box center [811, 717] width 35 height 16
click at [820, 655] on div at bounding box center [851, 654] width 133 height 22
click at [934, 576] on div at bounding box center [930, 570] width 12 height 12
click at [932, 604] on div at bounding box center [930, 598] width 12 height 12
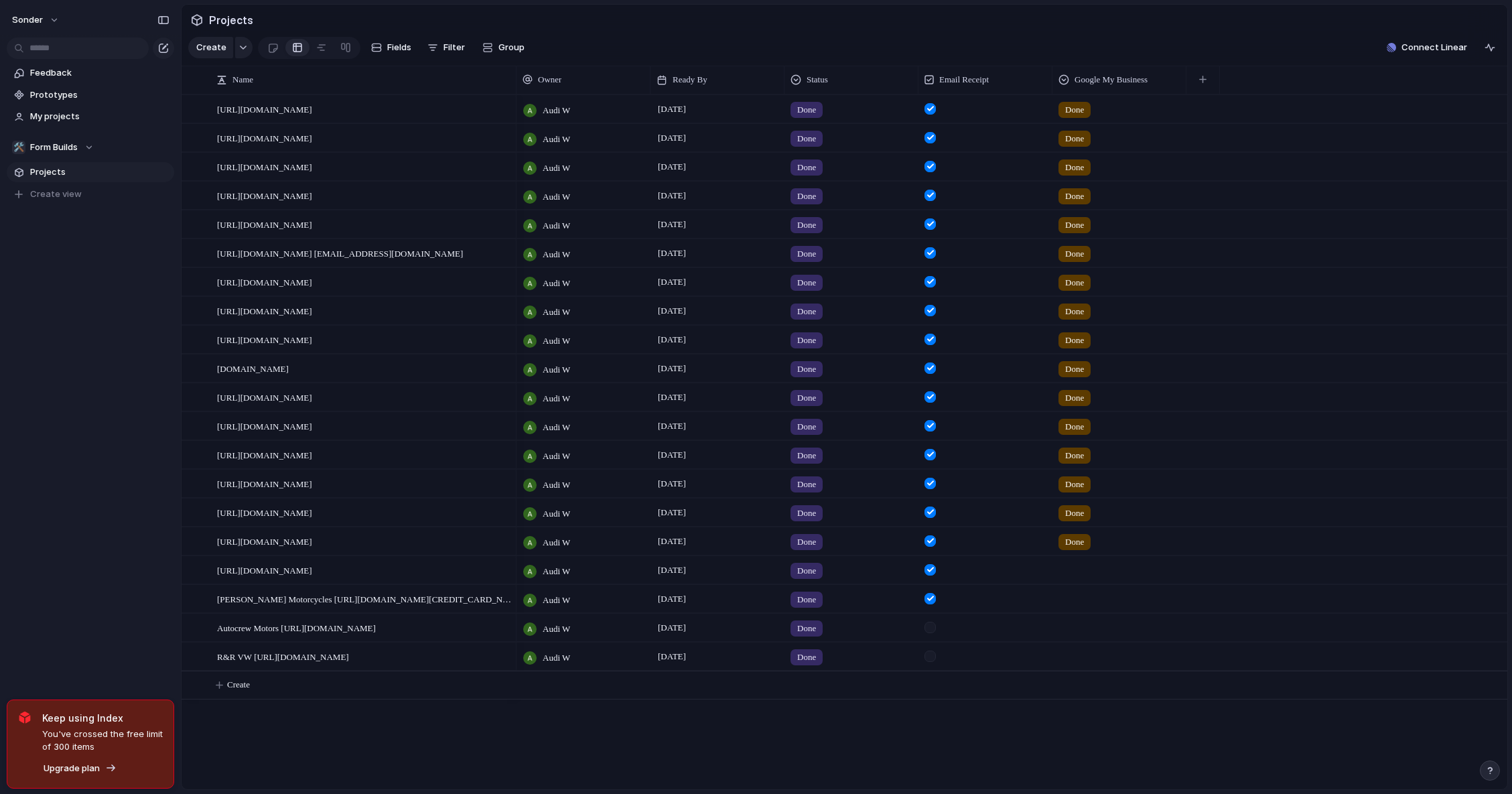
click at [932, 634] on div at bounding box center [930, 627] width 12 height 12
click at [936, 661] on div at bounding box center [930, 656] width 12 height 12
click at [936, 662] on form at bounding box center [930, 653] width 22 height 19
click at [934, 662] on div at bounding box center [930, 656] width 12 height 12
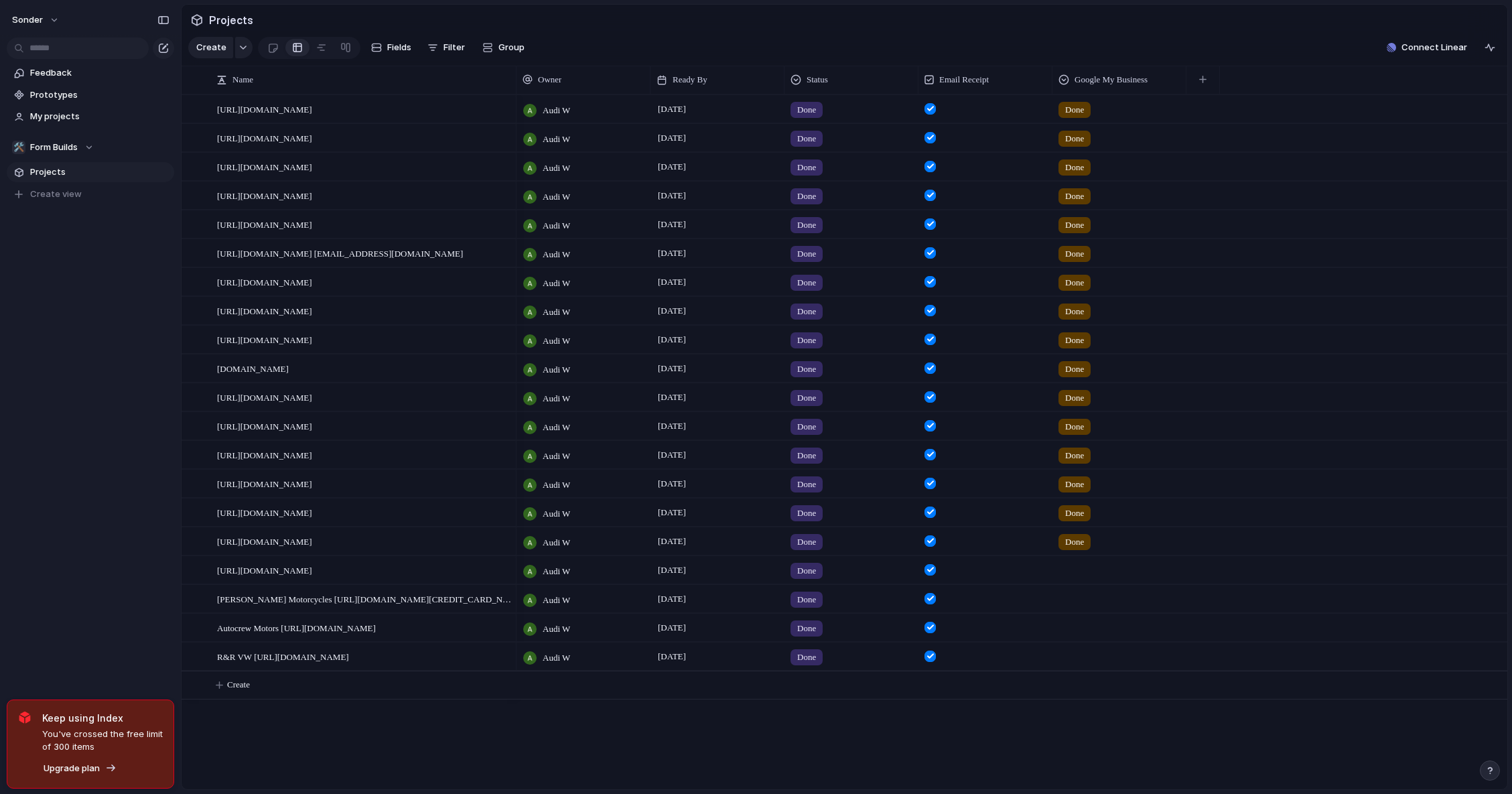
click at [1062, 584] on div at bounding box center [1119, 570] width 134 height 27
click at [1090, 630] on span "Done" at bounding box center [1095, 636] width 22 height 14
click at [1055, 627] on div at bounding box center [1119, 625] width 133 height 22
click at [1089, 695] on span "Done" at bounding box center [1095, 693] width 22 height 14
click at [1080, 602] on div at bounding box center [1119, 597] width 133 height 22
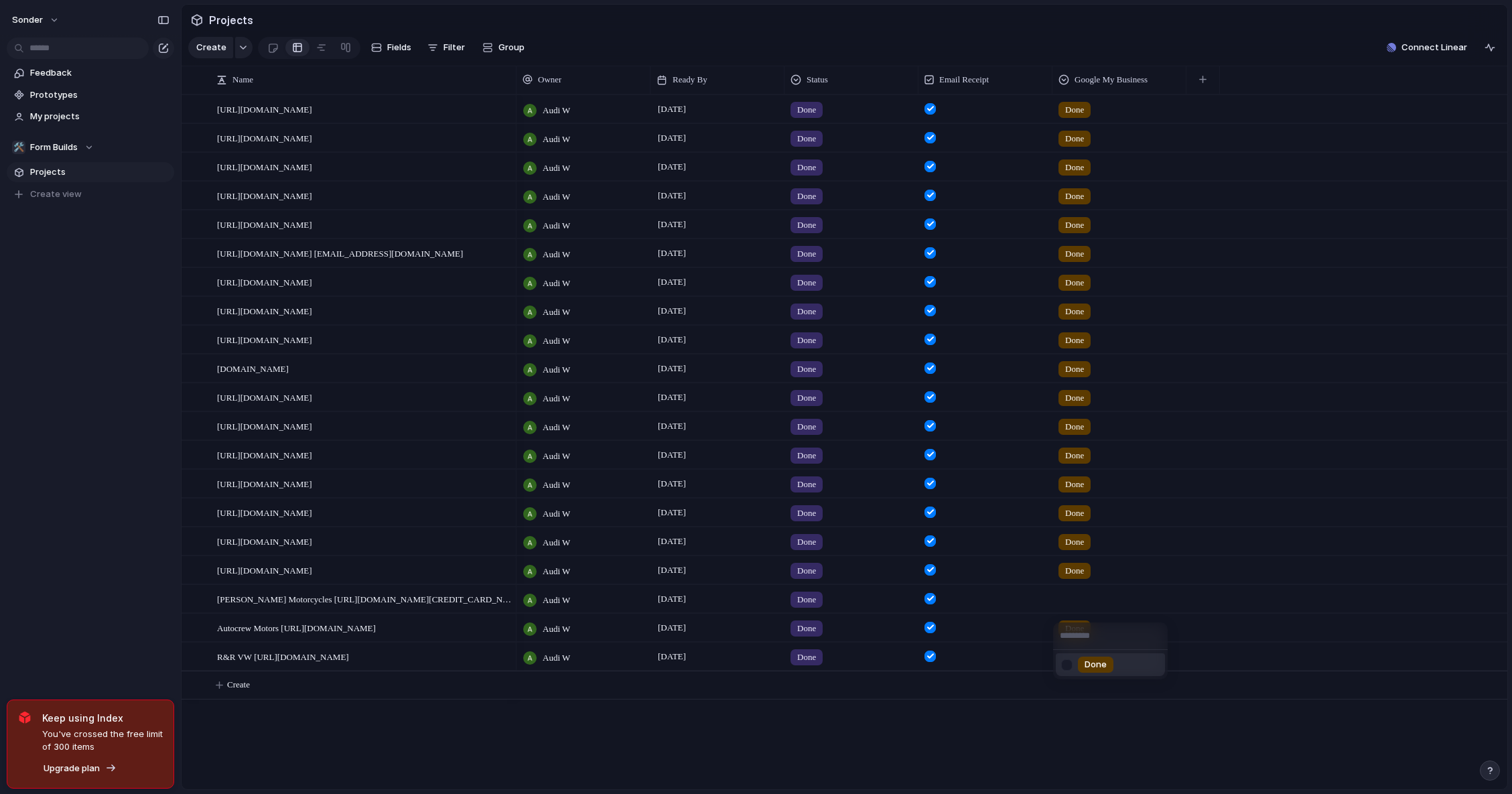
click at [1085, 659] on span "Done" at bounding box center [1095, 665] width 22 height 14
click at [1086, 657] on div at bounding box center [1119, 654] width 133 height 22
click at [1101, 719] on span "Done" at bounding box center [1095, 723] width 22 height 14
click at [1070, 17] on section "Projects" at bounding box center [844, 20] width 1326 height 30
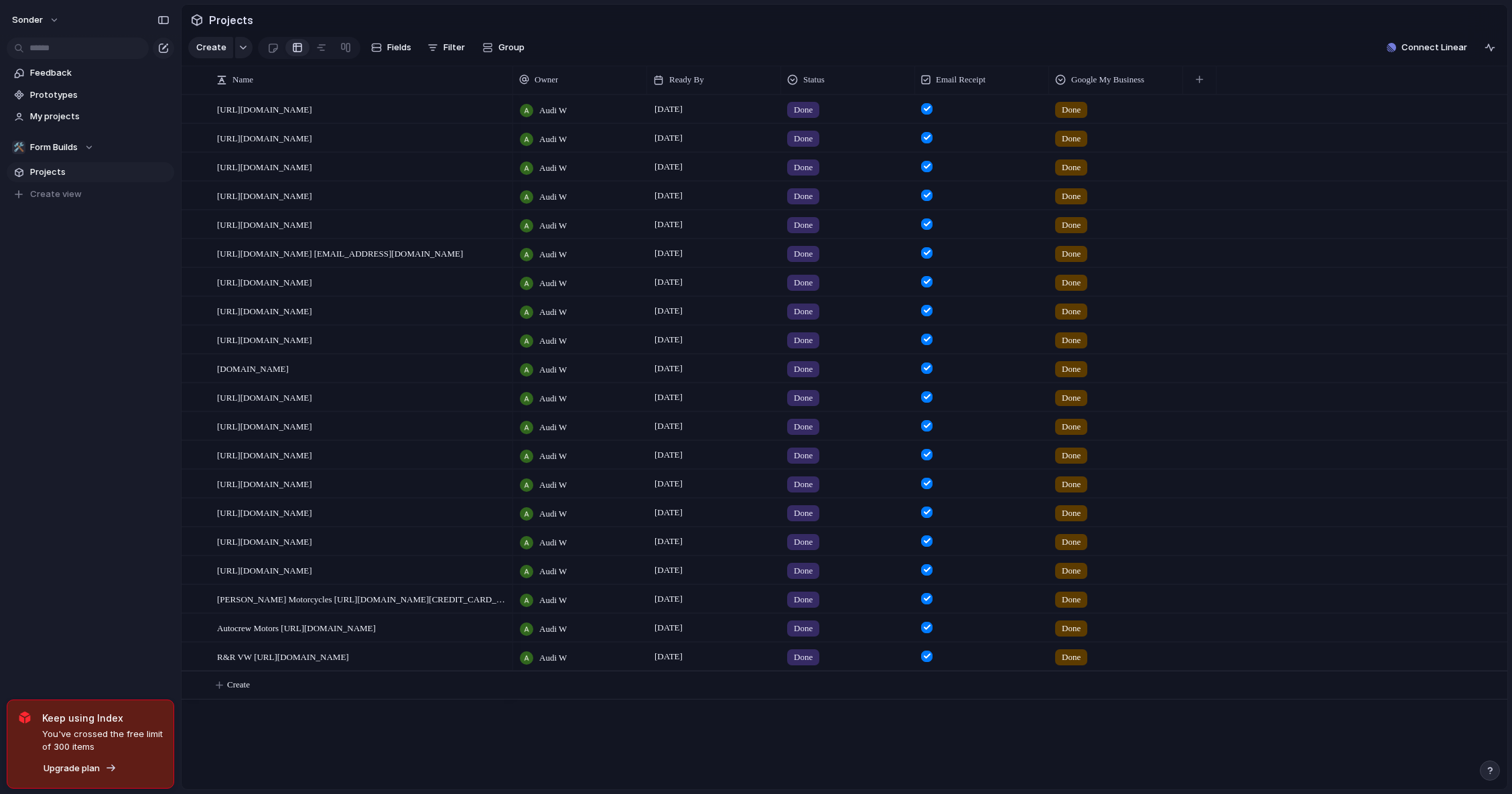
drag, startPoint x: 513, startPoint y: 88, endPoint x: 510, endPoint y: 150, distance: 62.1
click at [510, 150] on div "Name Owner Ready By Status Email Receipt Google My Business [URL][DOMAIN_NAME] …" at bounding box center [844, 428] width 1326 height 724
click at [1100, 41] on section "Create Fields Filter Group Zoom Collapse Connect Linear" at bounding box center [844, 50] width 1326 height 32
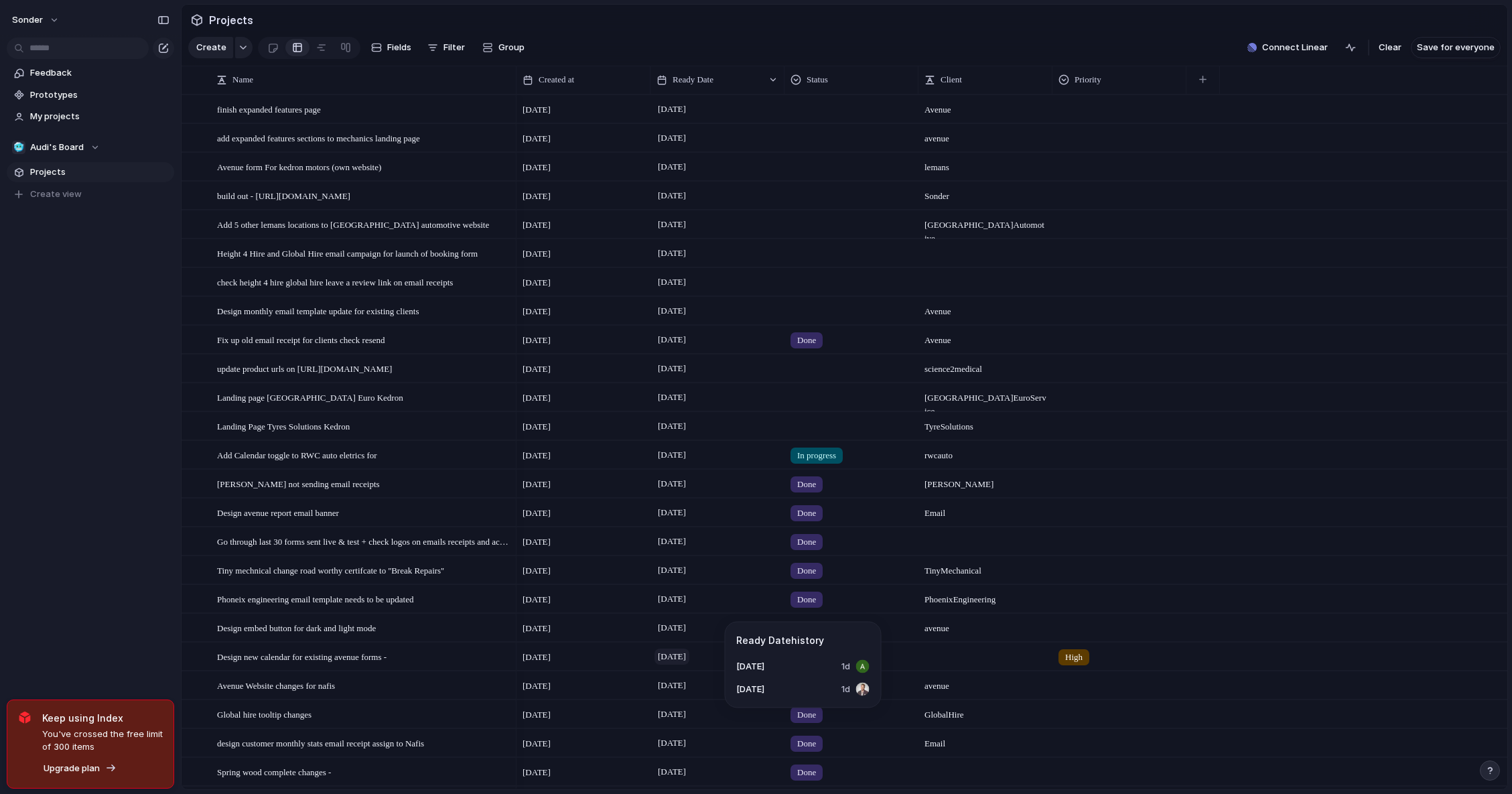
click at [689, 665] on span "[DATE]" at bounding box center [671, 657] width 35 height 16
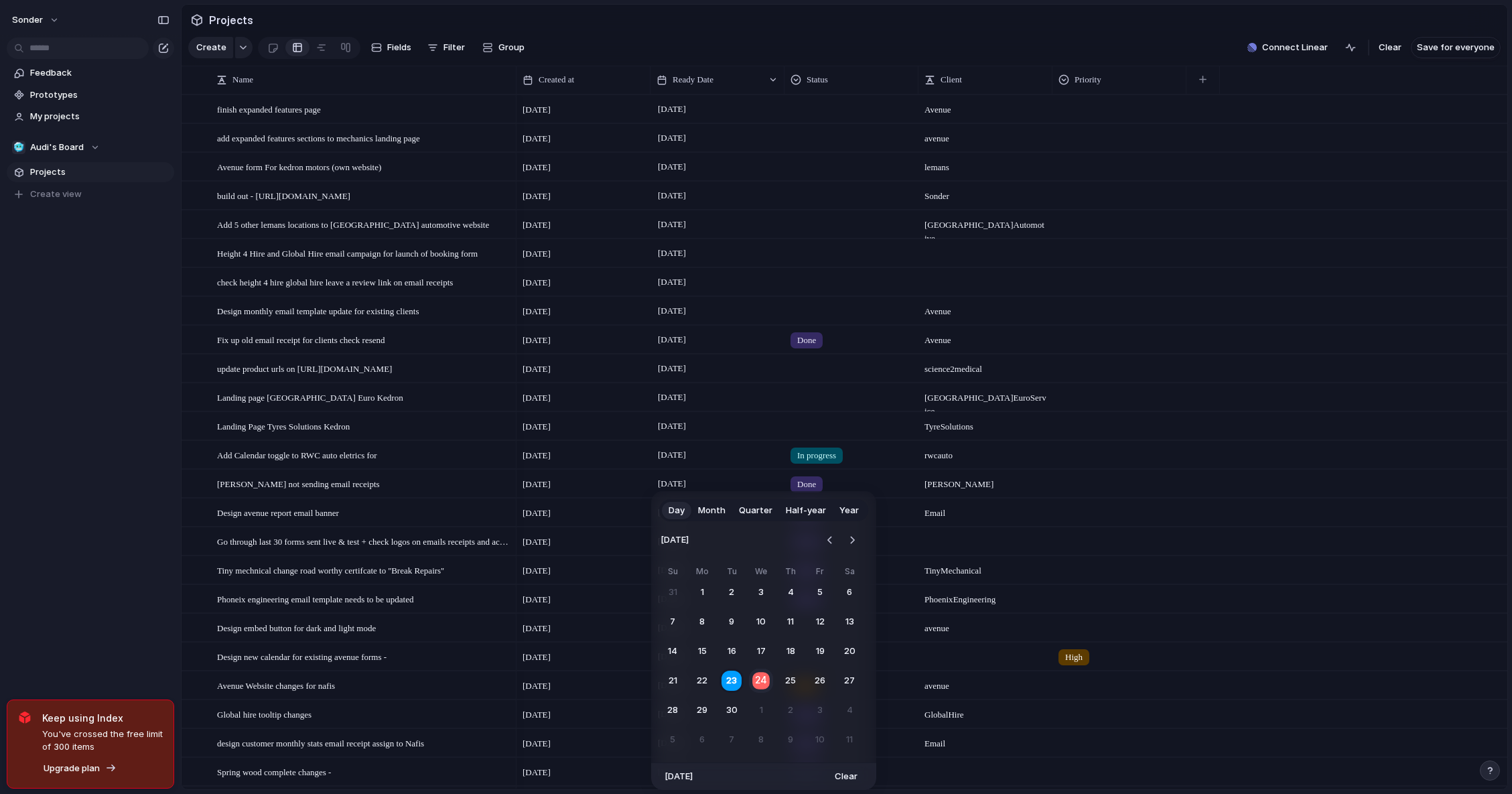
click at [760, 683] on button "24" at bounding box center [761, 681] width 26 height 26
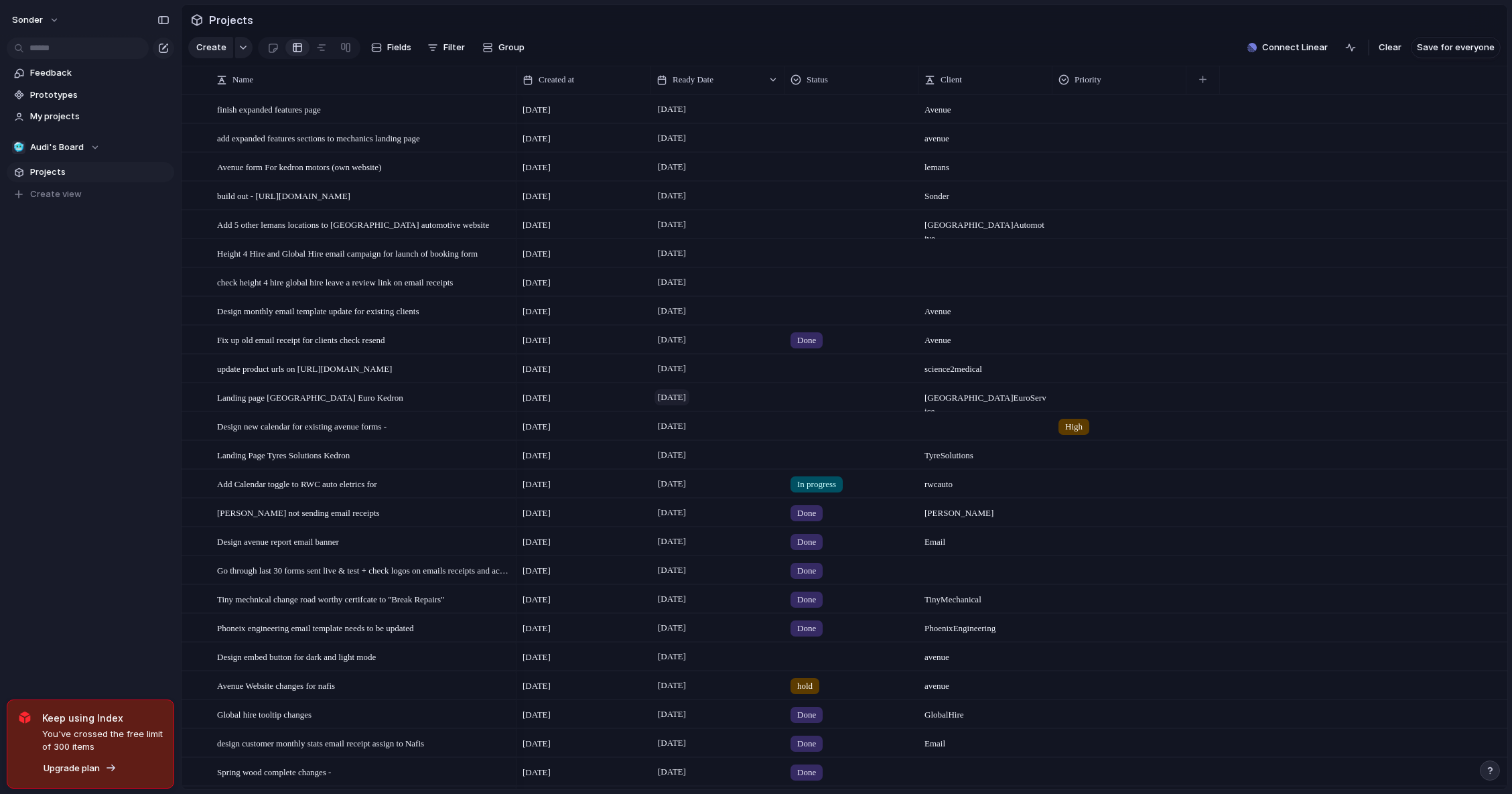
click at [689, 405] on span "[DATE]" at bounding box center [671, 398] width 35 height 16
click at [686, 405] on span "[DATE]" at bounding box center [671, 398] width 35 height 16
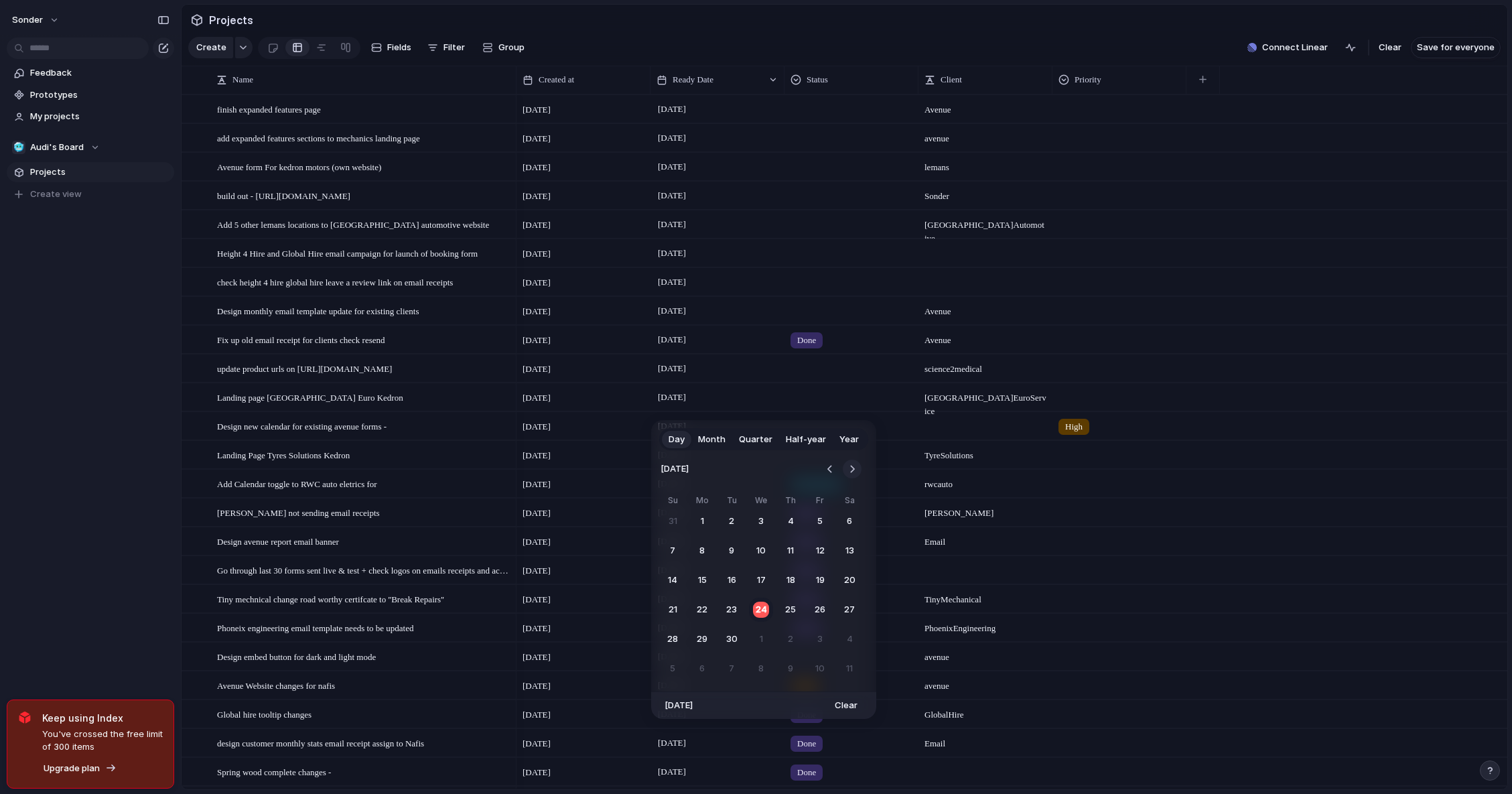
click at [851, 467] on button "Go to the Next Month" at bounding box center [852, 469] width 19 height 19
click at [829, 468] on button "Go to the Previous Month" at bounding box center [830, 469] width 19 height 19
click at [694, 639] on button "29" at bounding box center [701, 639] width 24 height 24
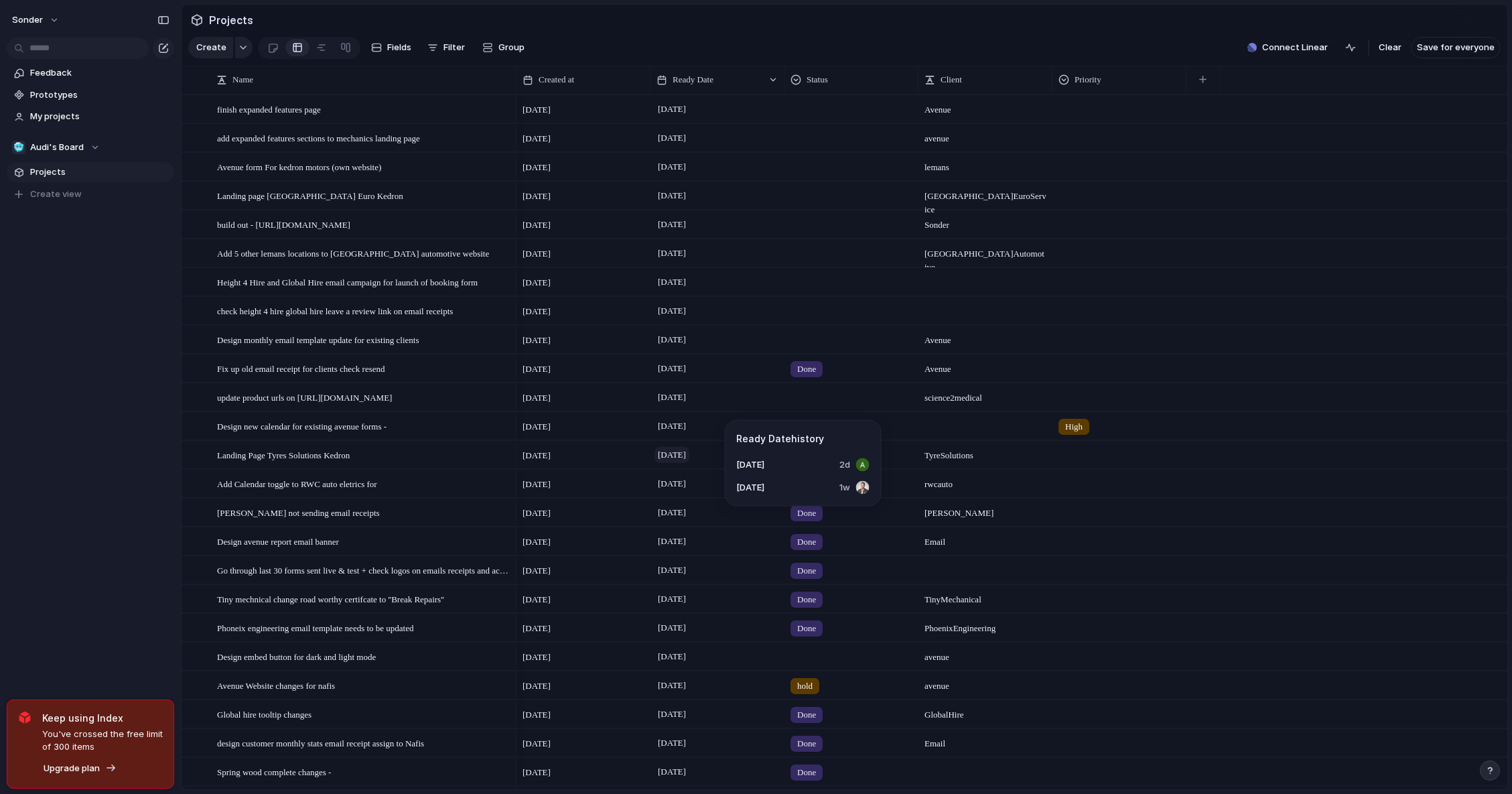
click at [689, 463] on span "[DATE]" at bounding box center [671, 455] width 35 height 16
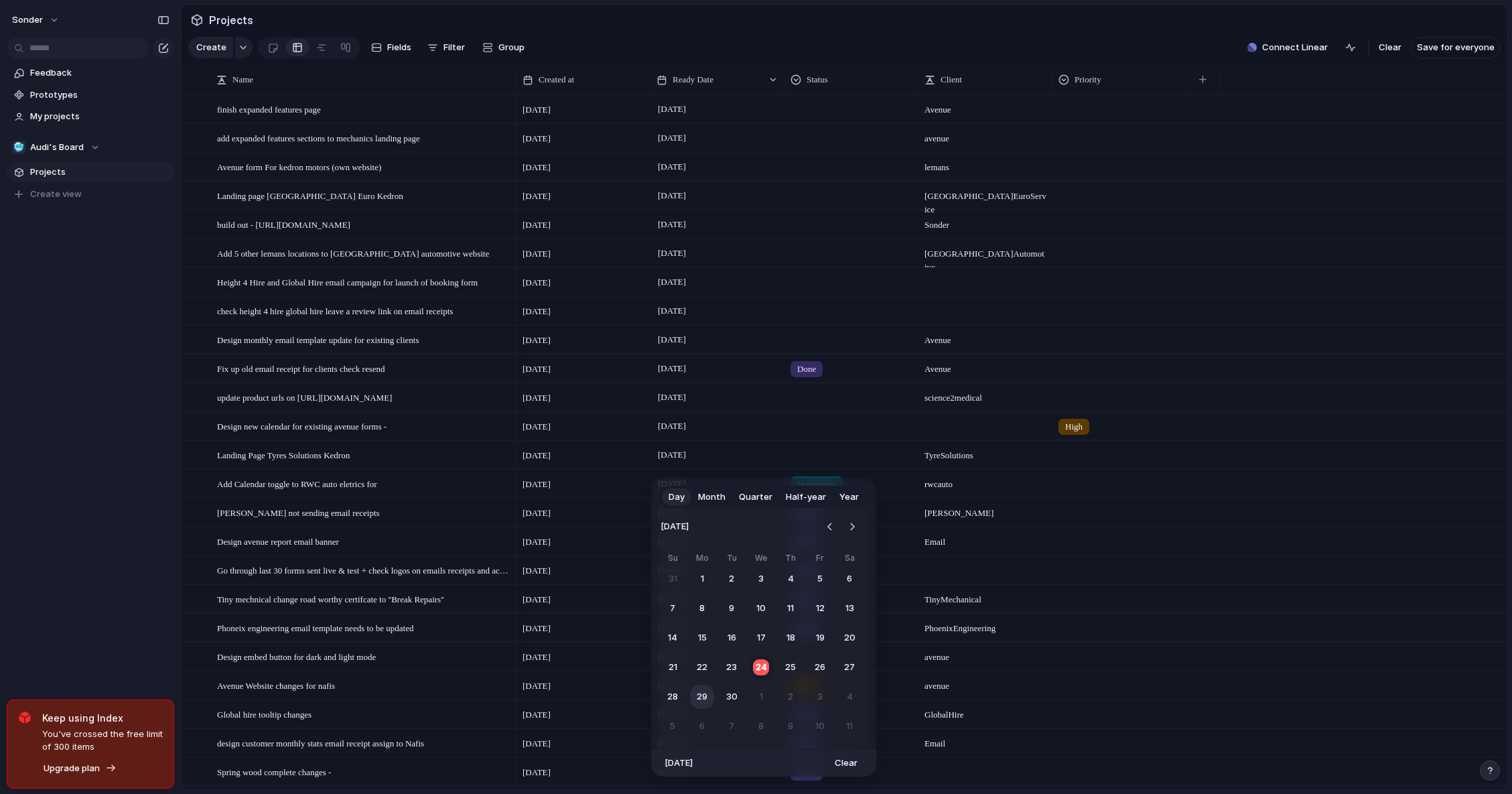
click at [695, 696] on button "29" at bounding box center [701, 696] width 24 height 24
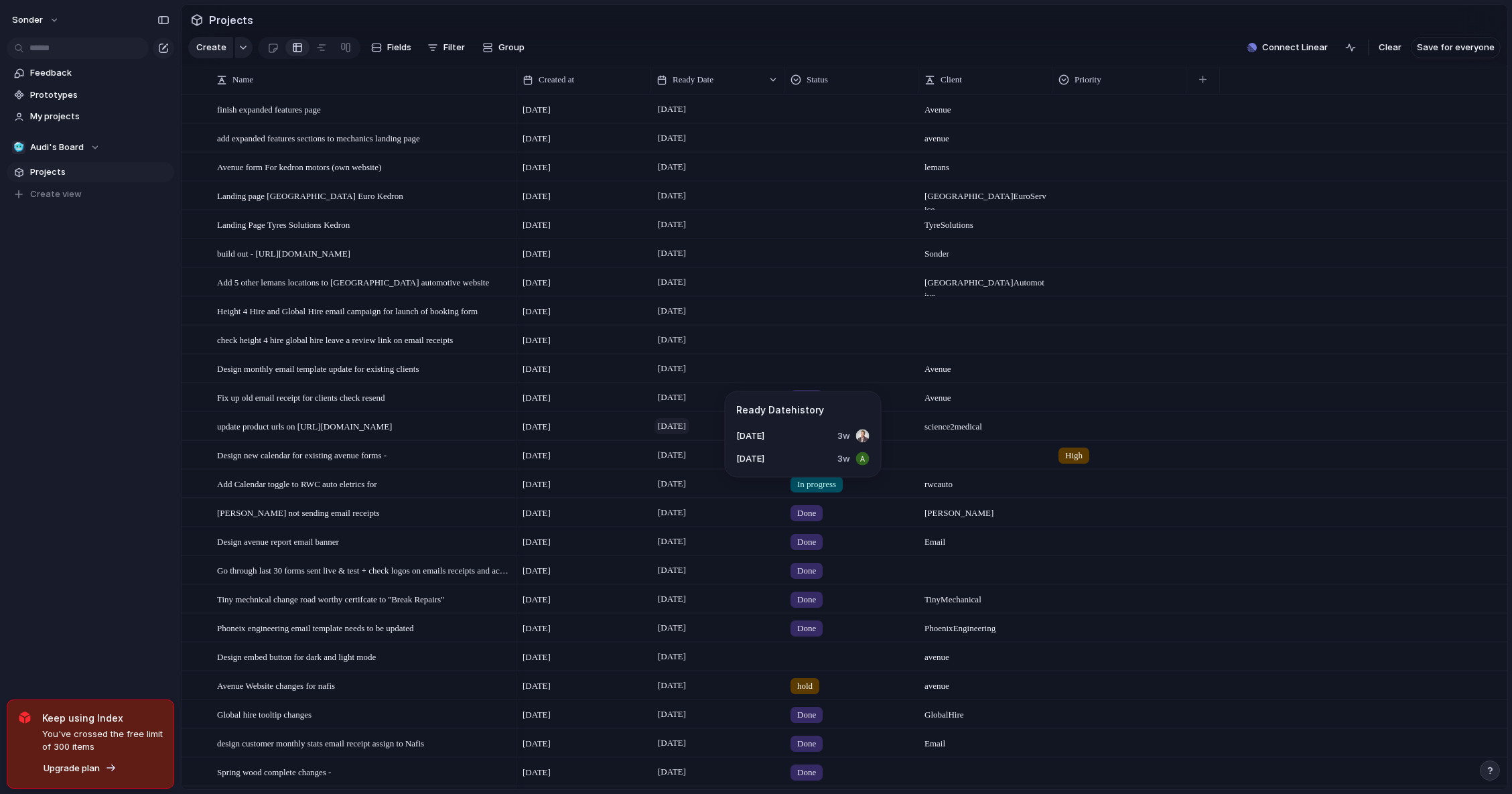
click at [689, 427] on span "[DATE]" at bounding box center [671, 426] width 35 height 16
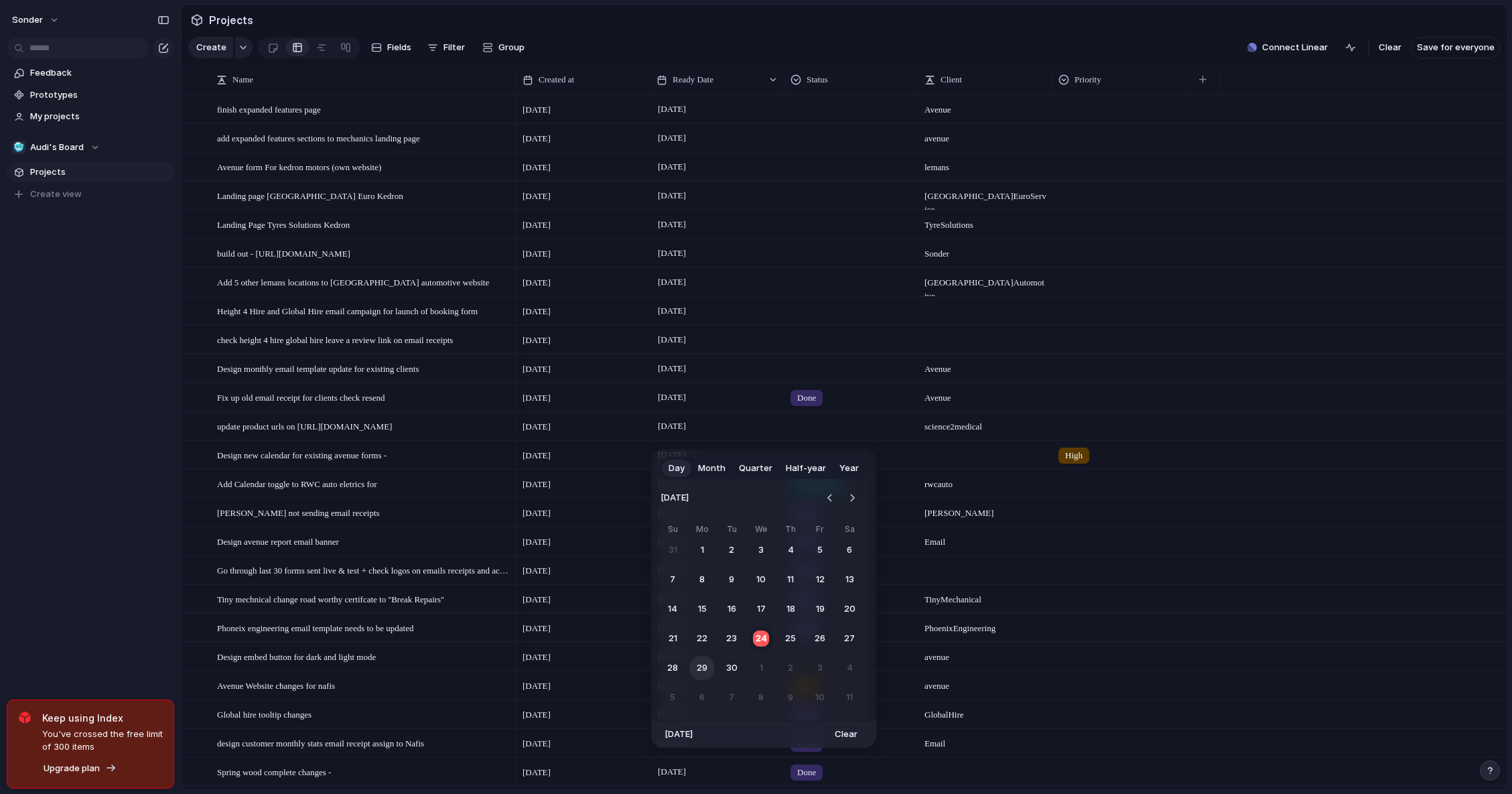
click at [693, 666] on button "29" at bounding box center [701, 668] width 24 height 24
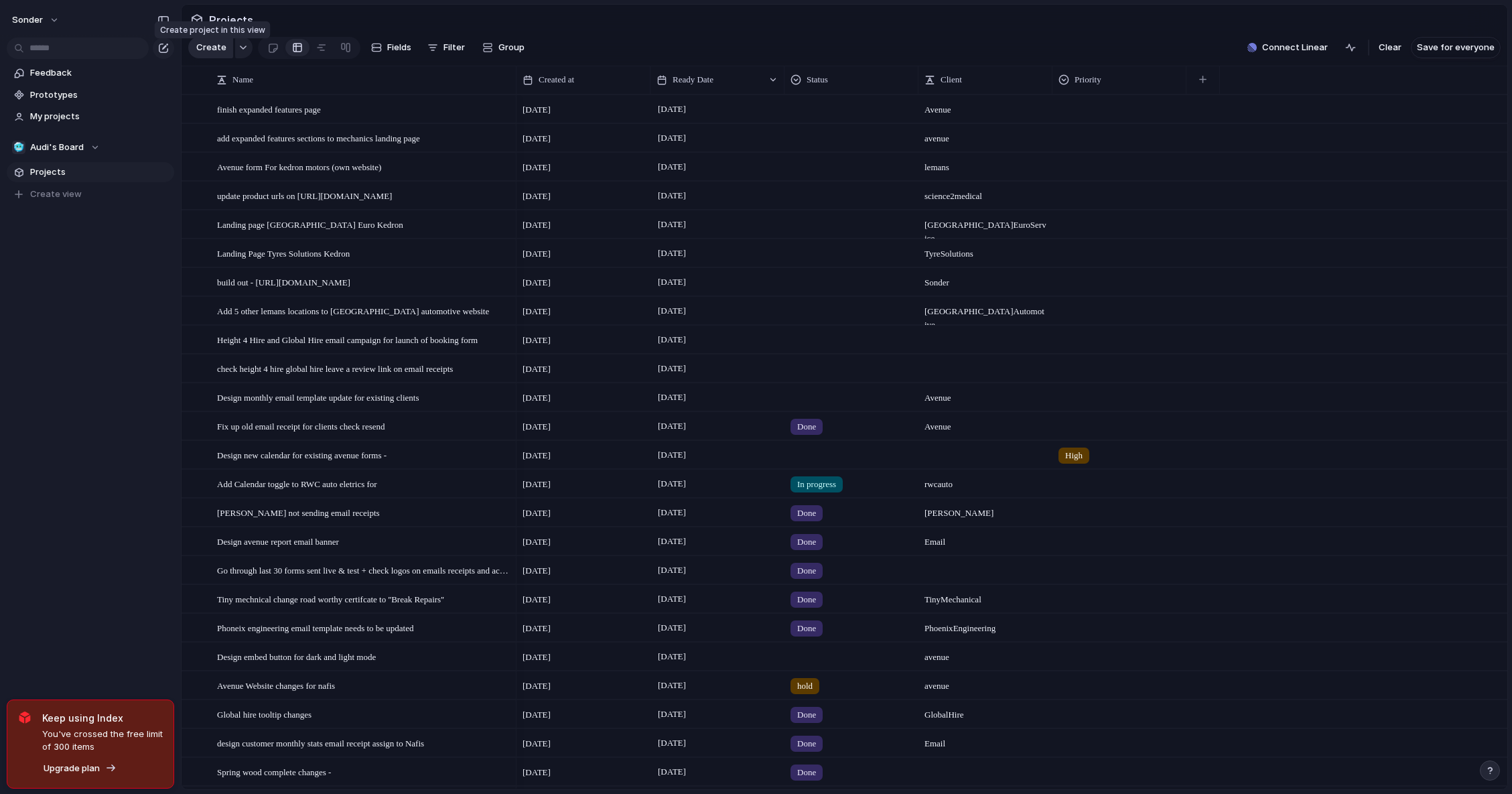
click at [215, 54] on span "Create" at bounding box center [211, 48] width 30 height 14
click at [366, 411] on div "Design monthly email template update for existing clients" at bounding box center [364, 398] width 295 height 27
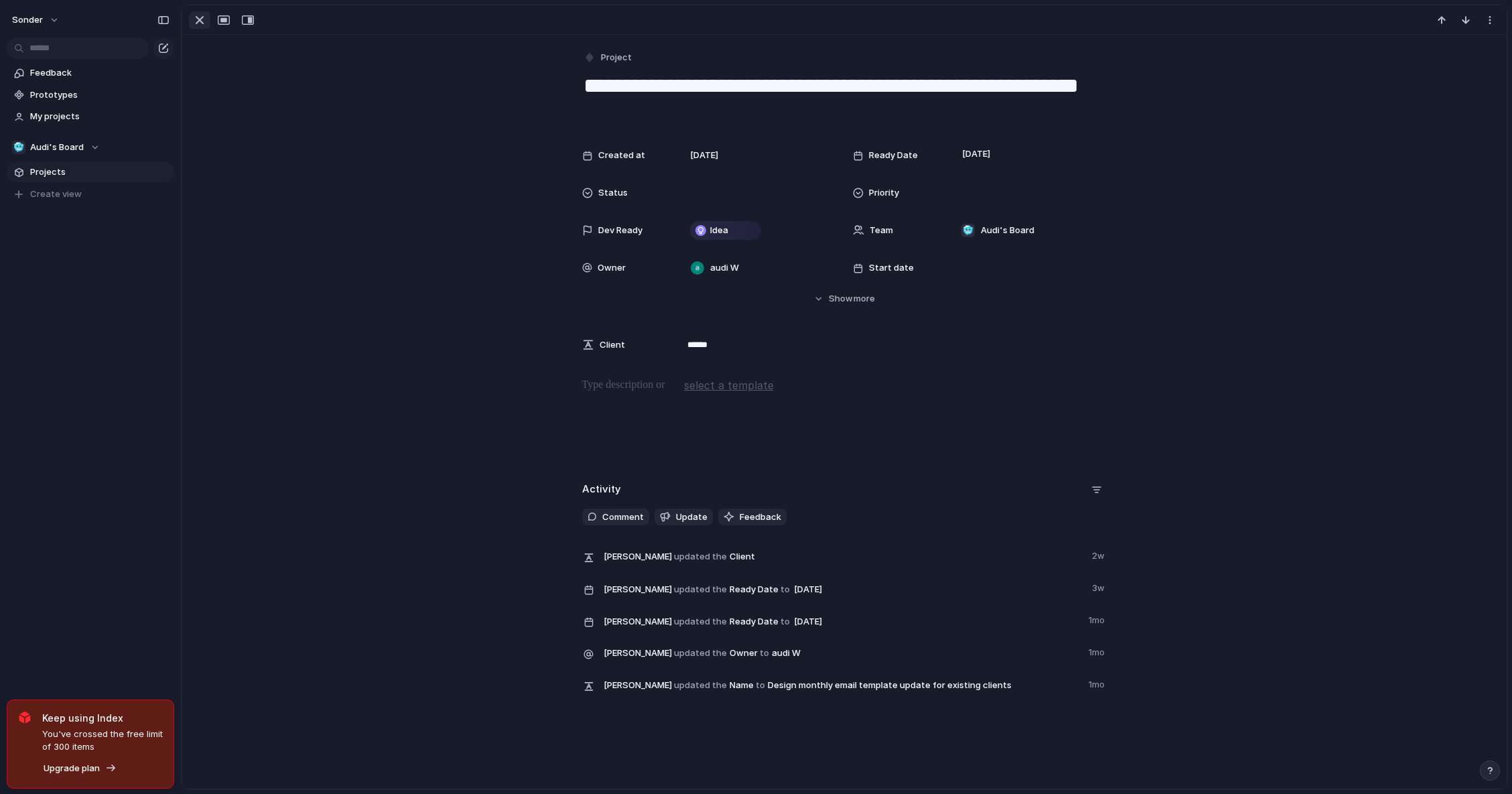
click at [202, 18] on div "button" at bounding box center [200, 20] width 16 height 16
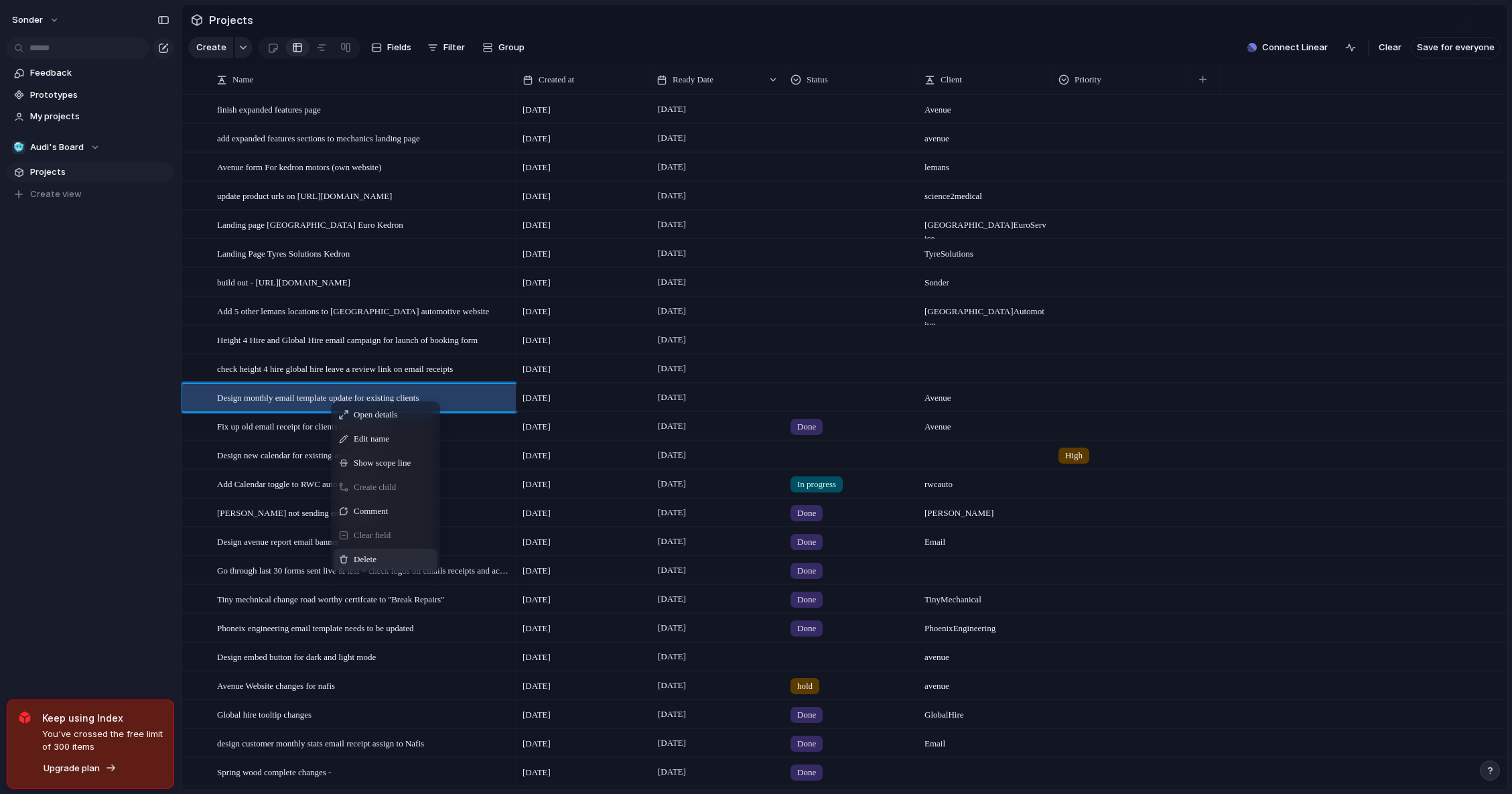
click at [403, 568] on div "Delete" at bounding box center [385, 559] width 104 height 22
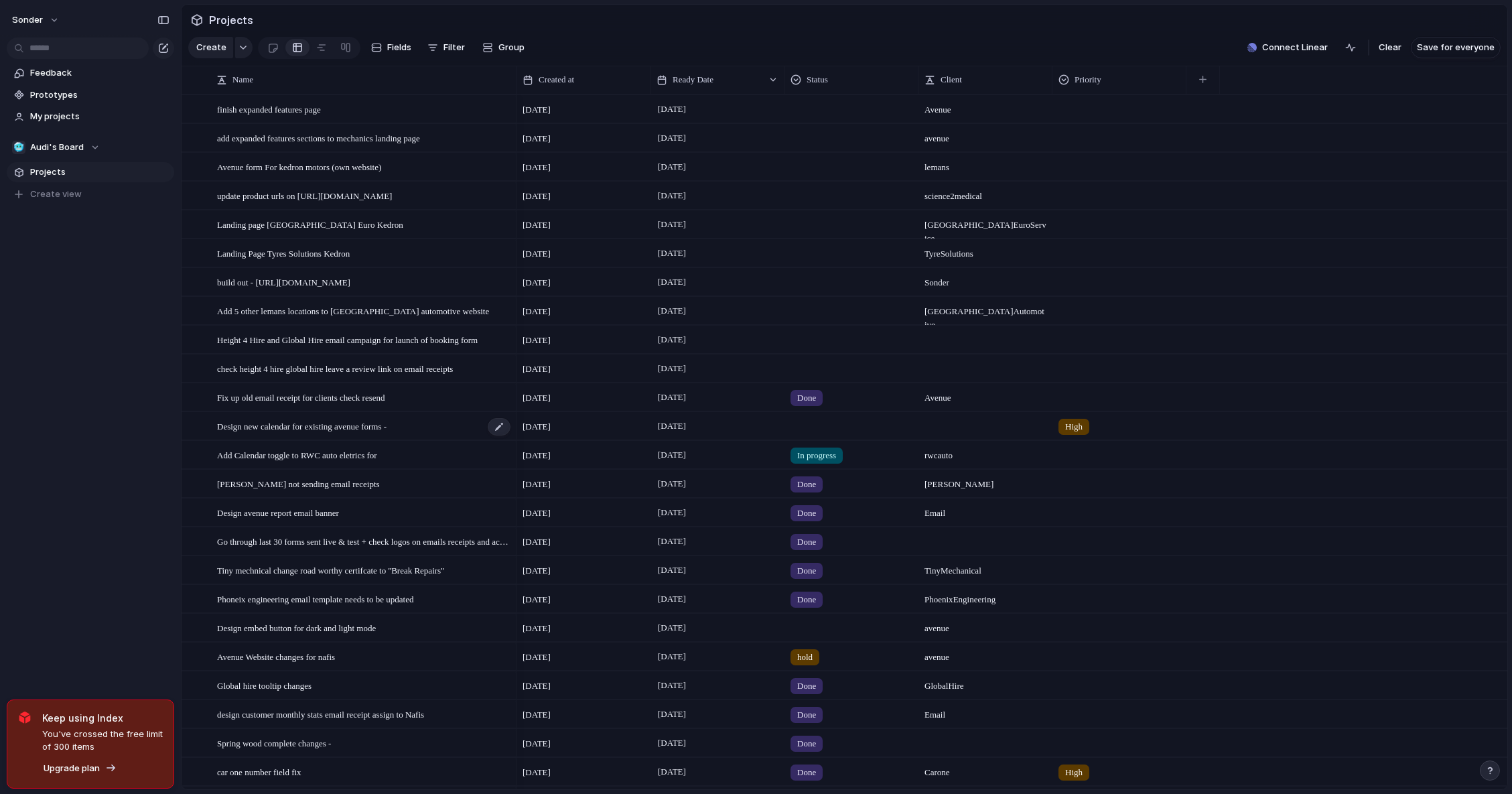
click at [310, 434] on span "Design new calendar for existing avenue forms -" at bounding box center [301, 426] width 169 height 16
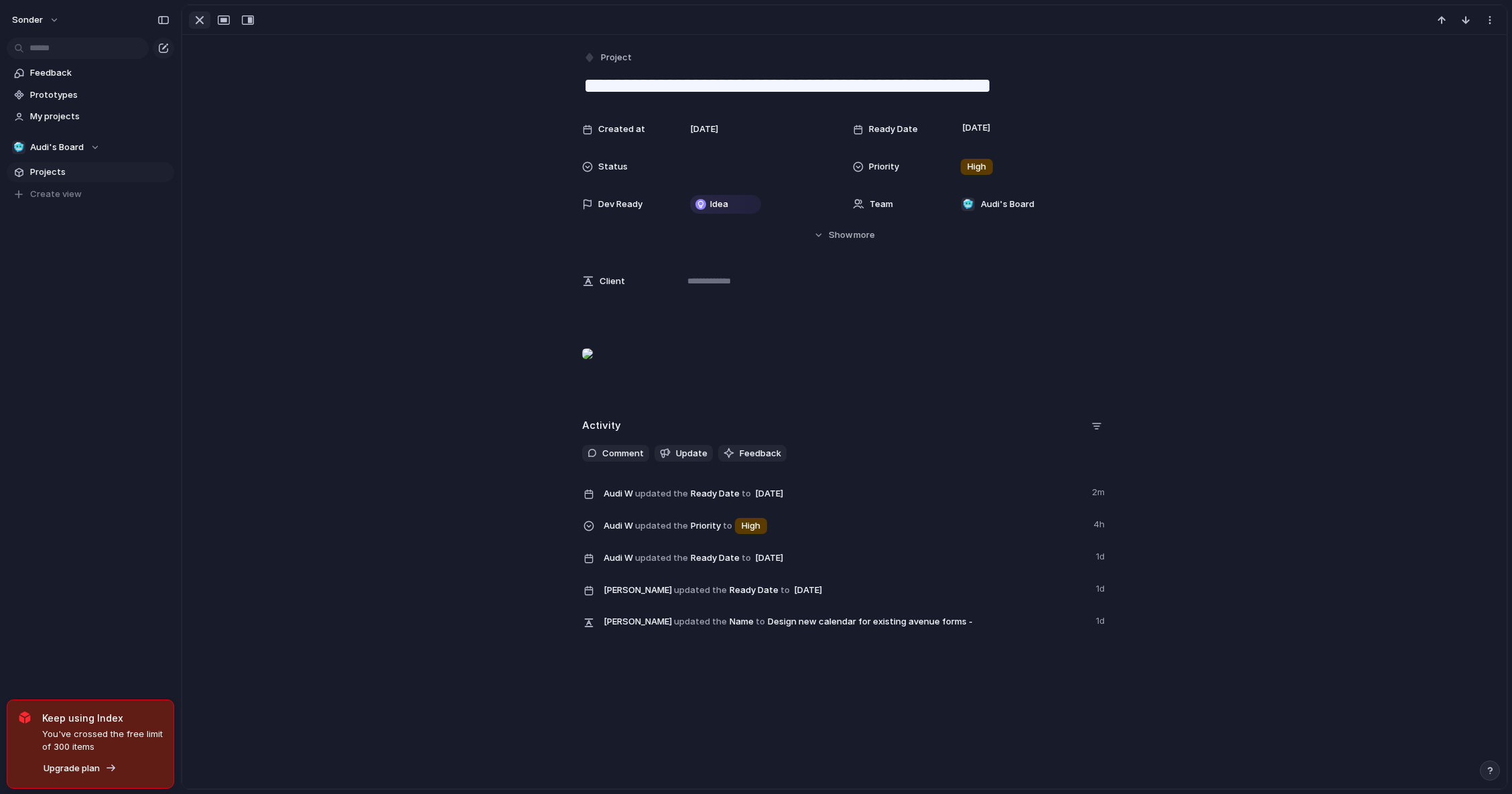
click at [195, 23] on div "button" at bounding box center [200, 20] width 16 height 16
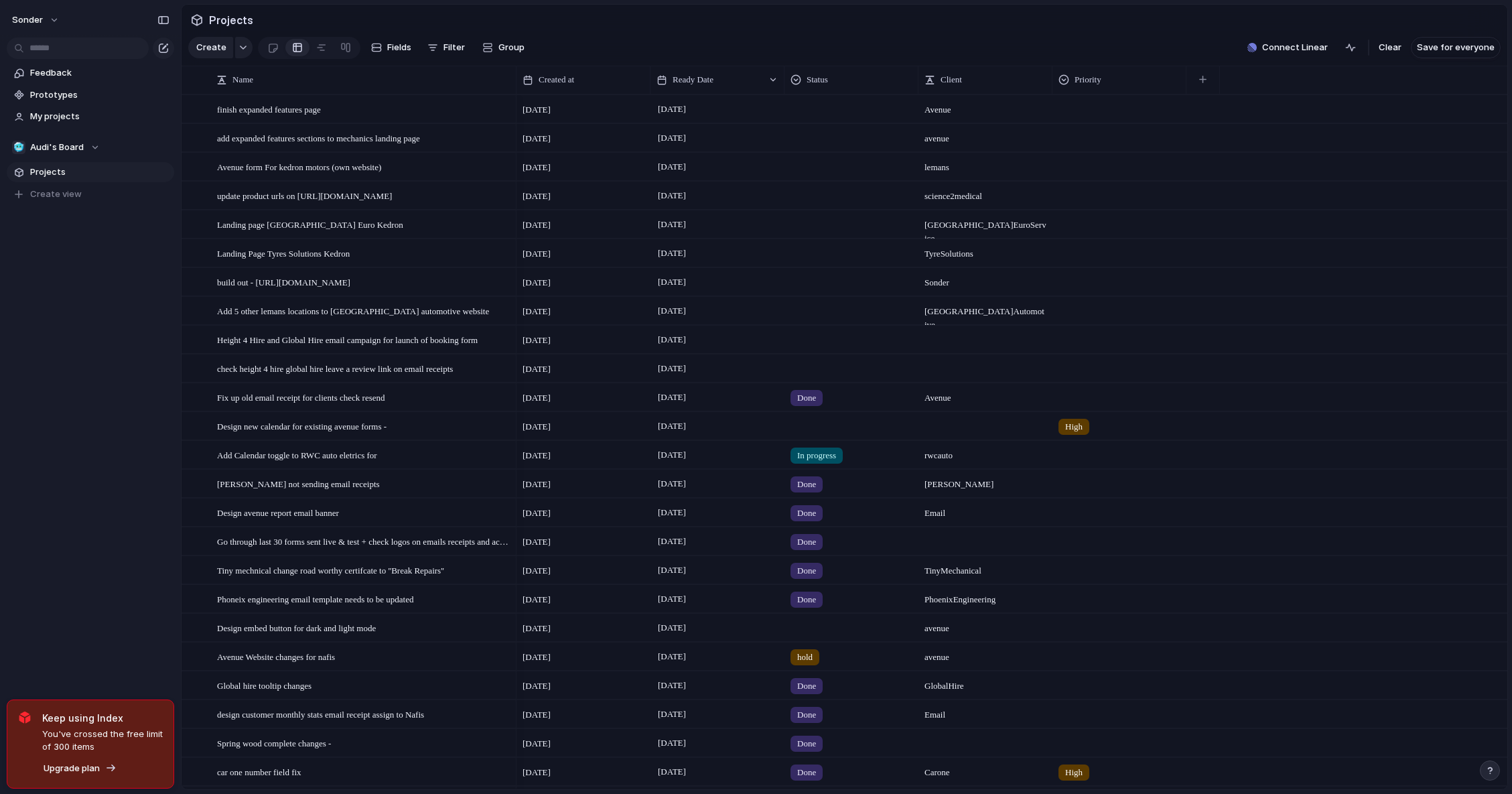
click at [823, 487] on div "Done" at bounding box center [806, 485] width 32 height 16
click at [819, 464] on div "Live Done In progress hold No Status" at bounding box center [756, 397] width 1512 height 794
click at [824, 462] on span "In progress" at bounding box center [816, 455] width 39 height 14
click at [810, 536] on div "Done" at bounding box center [811, 544] width 35 height 16
click at [813, 435] on div at bounding box center [851, 424] width 133 height 22
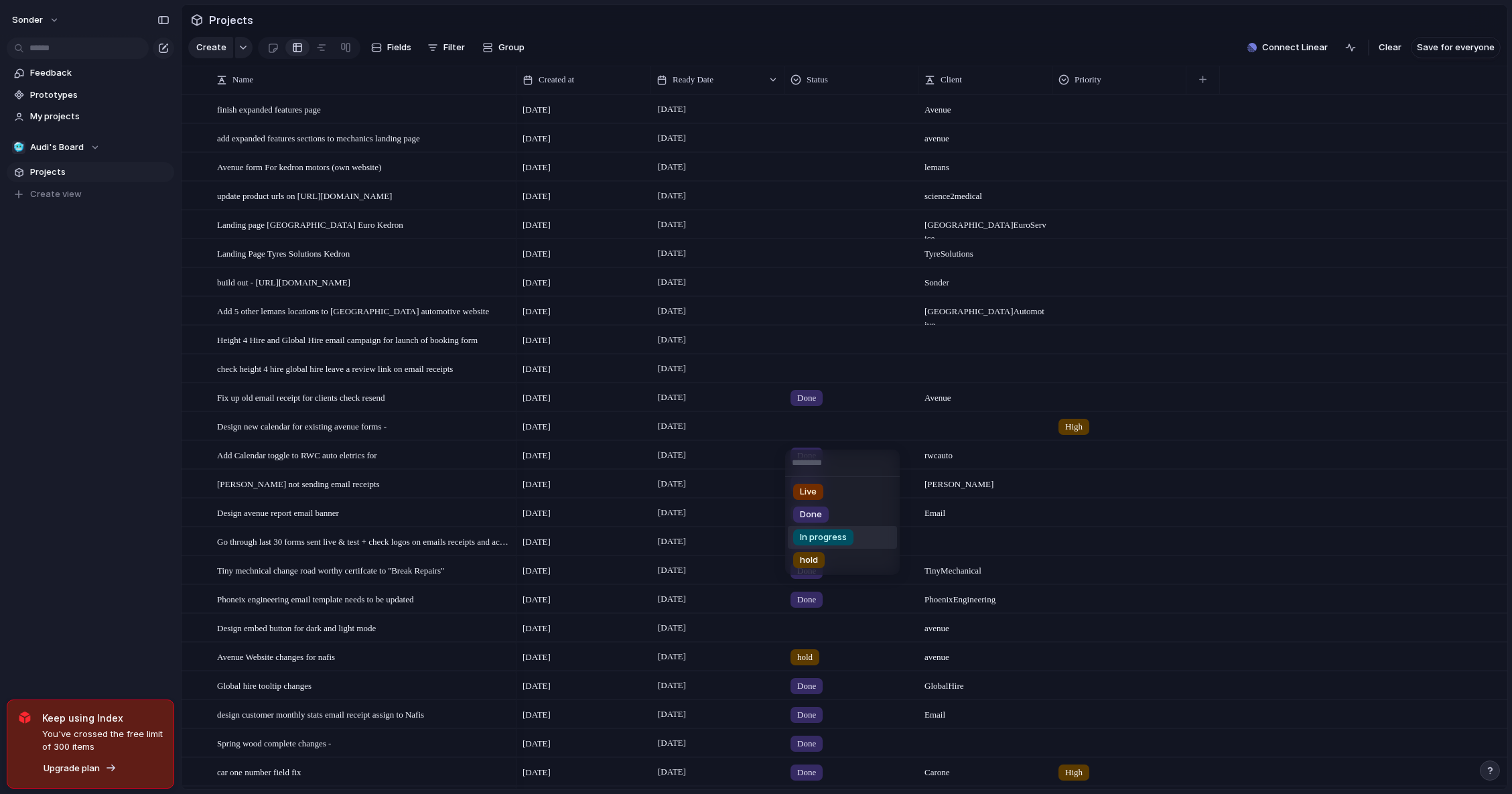
click at [1070, 453] on div "Live Done In progress hold" at bounding box center [756, 397] width 1512 height 794
click at [1083, 434] on span "High" at bounding box center [1074, 427] width 18 height 14
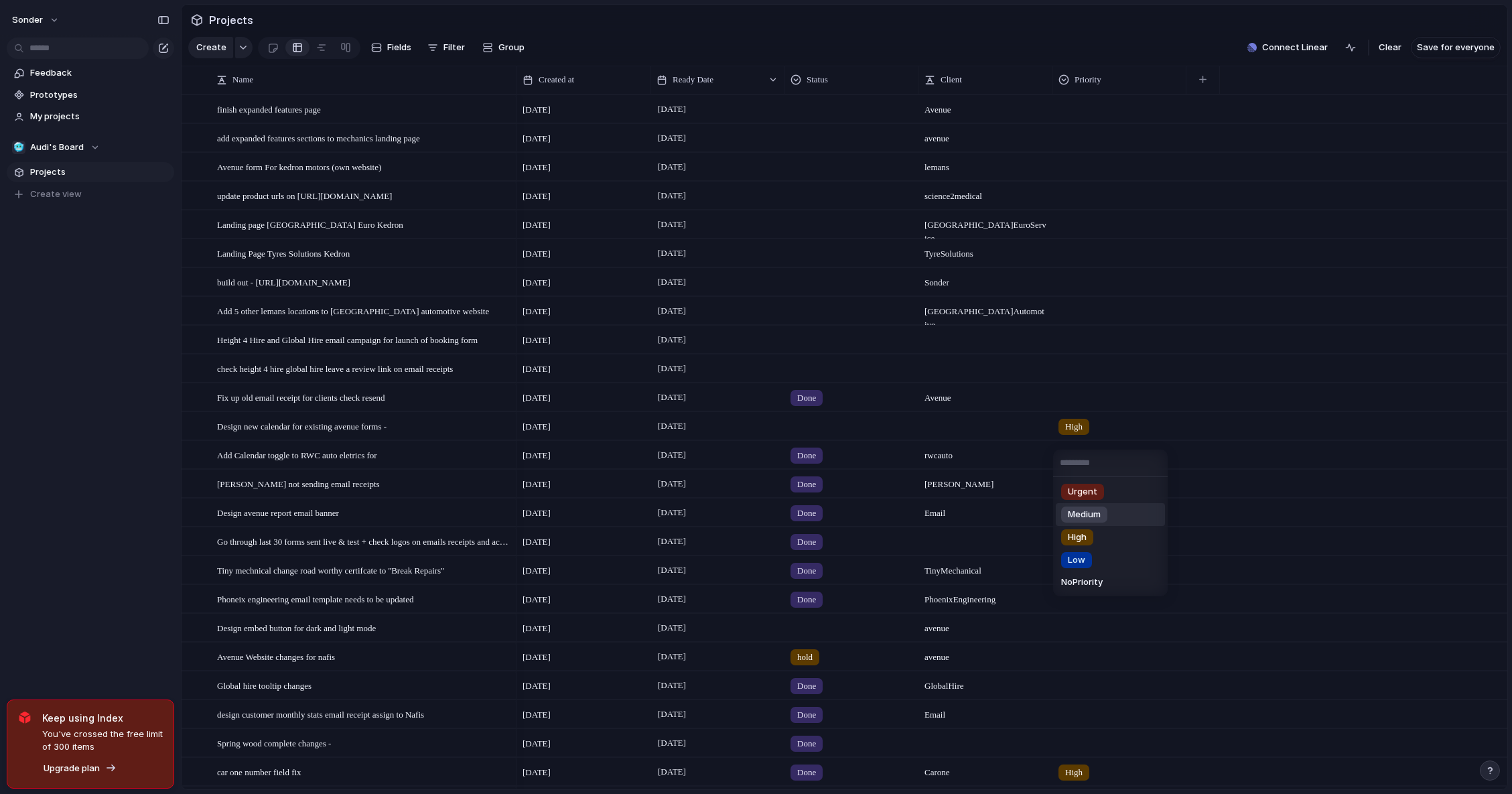
click at [1087, 506] on li "Medium" at bounding box center [1110, 515] width 109 height 23
click at [821, 435] on div at bounding box center [851, 424] width 133 height 22
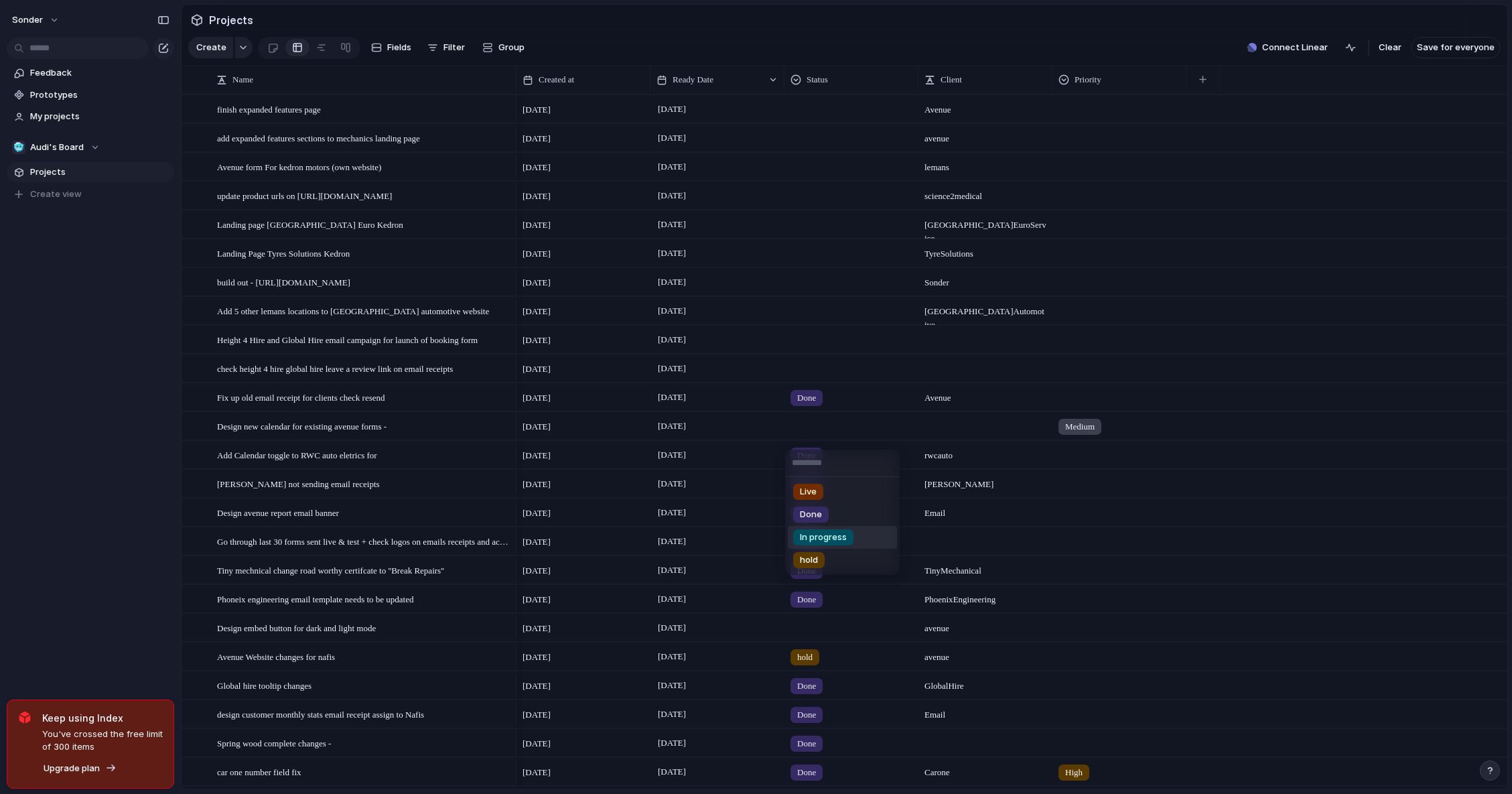
click at [830, 532] on span "In progress" at bounding box center [823, 538] width 47 height 14
